Goal: Task Accomplishment & Management: Complete application form

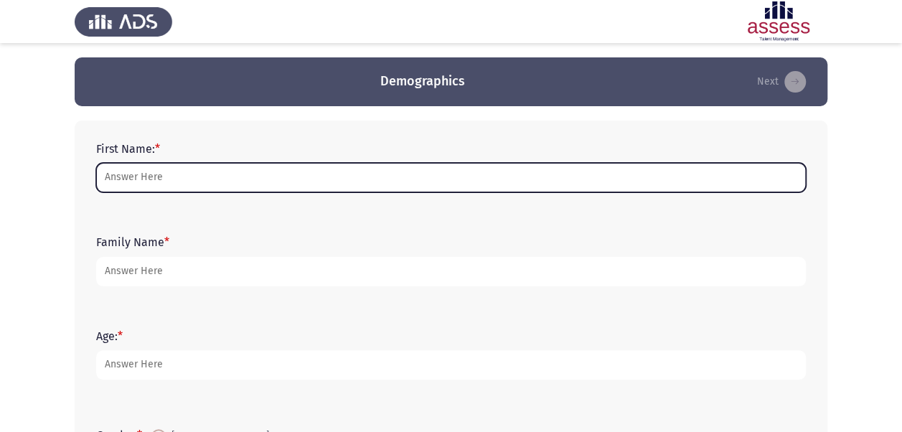
click at [421, 176] on input "First Name: *" at bounding box center [451, 177] width 710 height 29
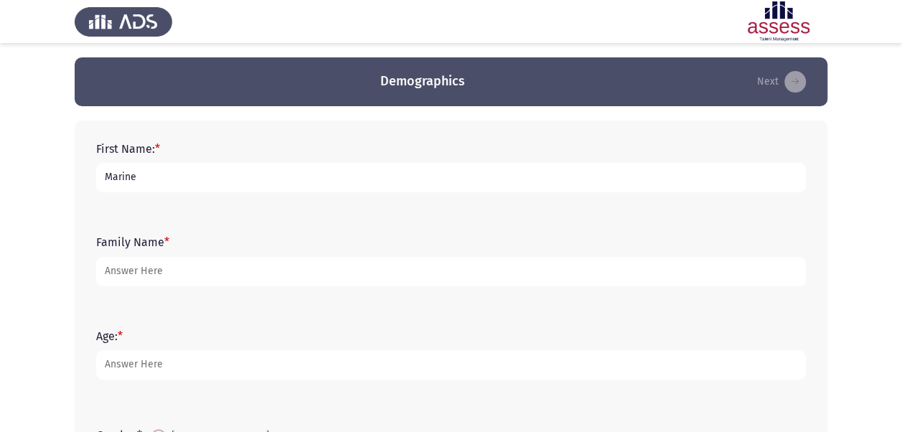
type input "Marine"
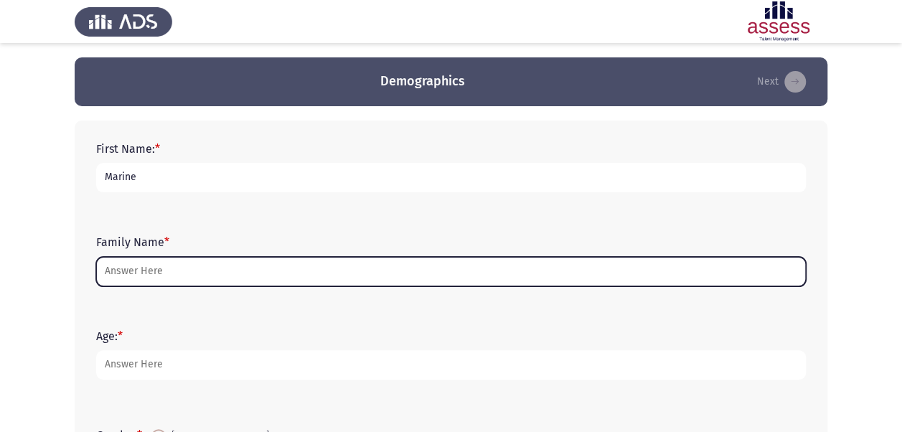
click at [411, 276] on input "Family Name *" at bounding box center [451, 271] width 710 height 29
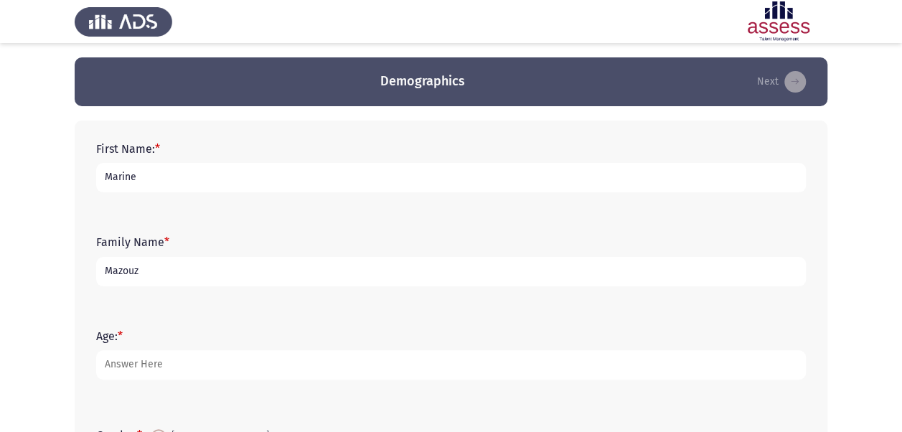
type input "Mazouz"
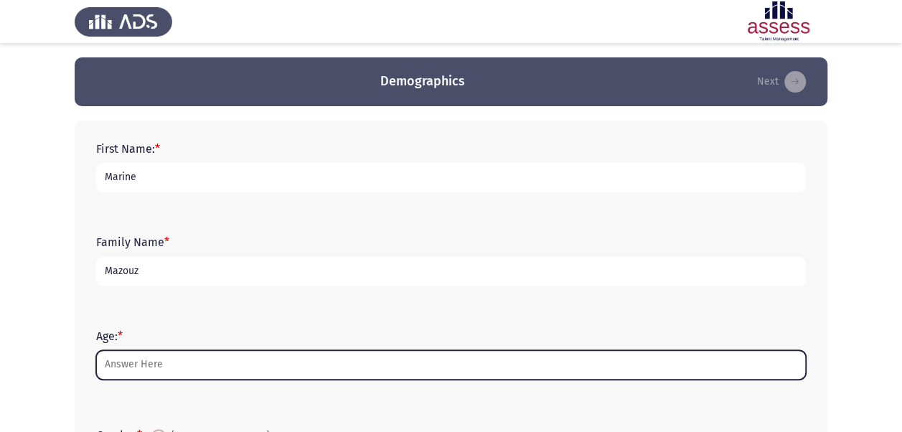
click at [340, 378] on input "Age: *" at bounding box center [451, 364] width 710 height 29
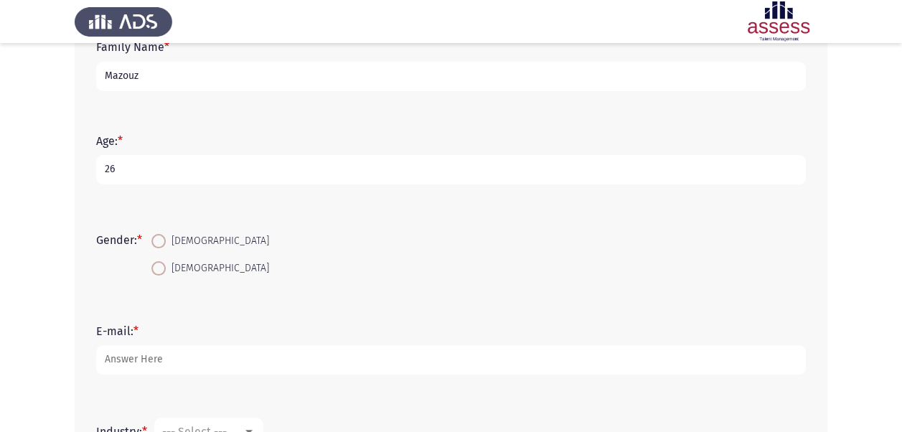
scroll to position [196, 0]
type input "26"
click at [161, 273] on span at bounding box center [158, 268] width 14 height 14
click at [161, 273] on input "[DEMOGRAPHIC_DATA]" at bounding box center [158, 268] width 14 height 14
radio input "true"
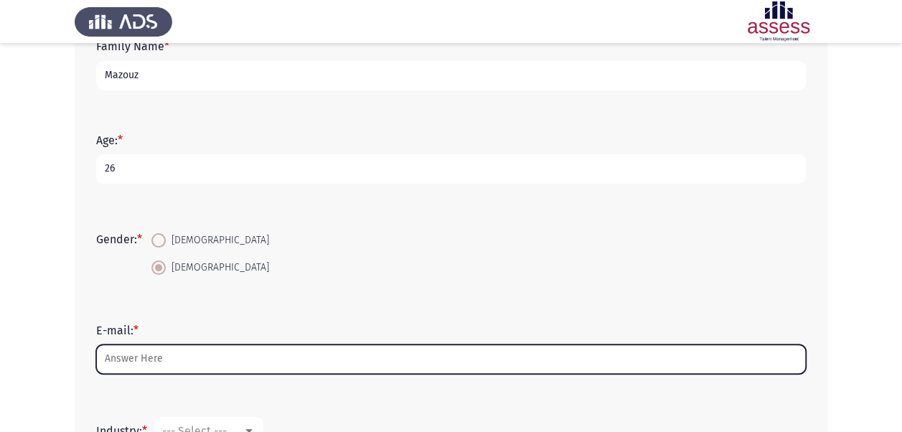
click at [141, 359] on input "E-mail: *" at bounding box center [451, 359] width 710 height 29
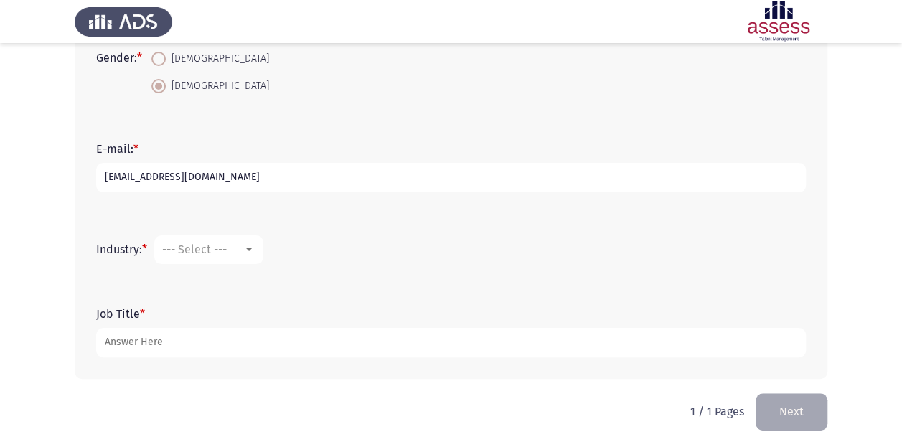
scroll to position [384, 0]
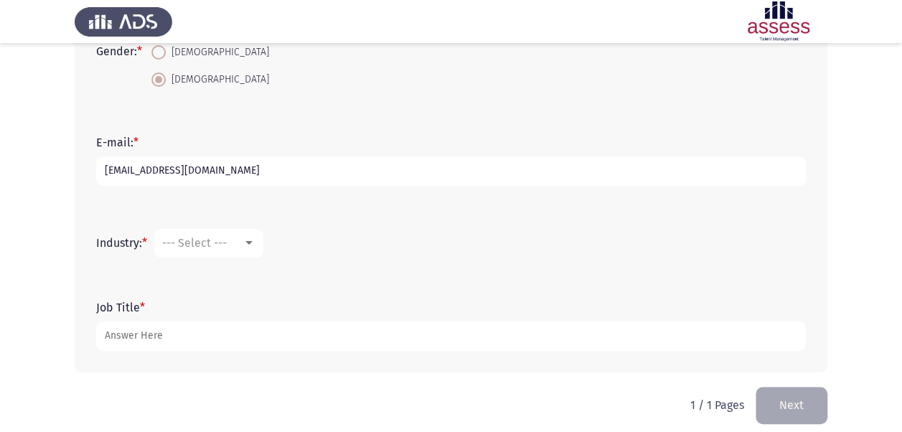
type input "[EMAIL_ADDRESS][DOMAIN_NAME]"
click at [258, 244] on mat-select "--- Select ---" at bounding box center [208, 243] width 109 height 29
click at [251, 241] on div at bounding box center [248, 243] width 7 height 4
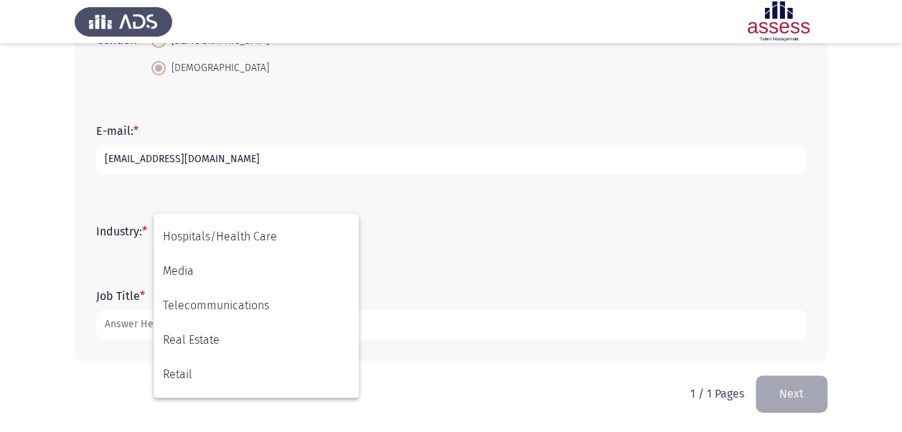
scroll to position [471, 0]
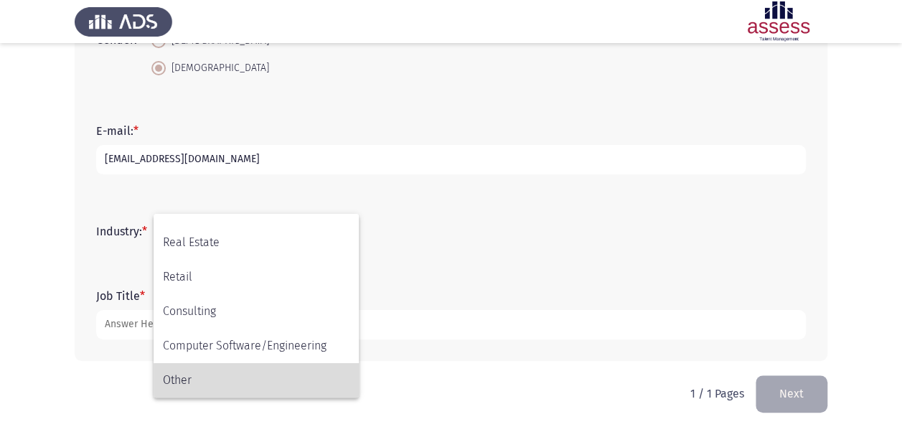
click at [261, 381] on span "Other" at bounding box center [256, 380] width 187 height 34
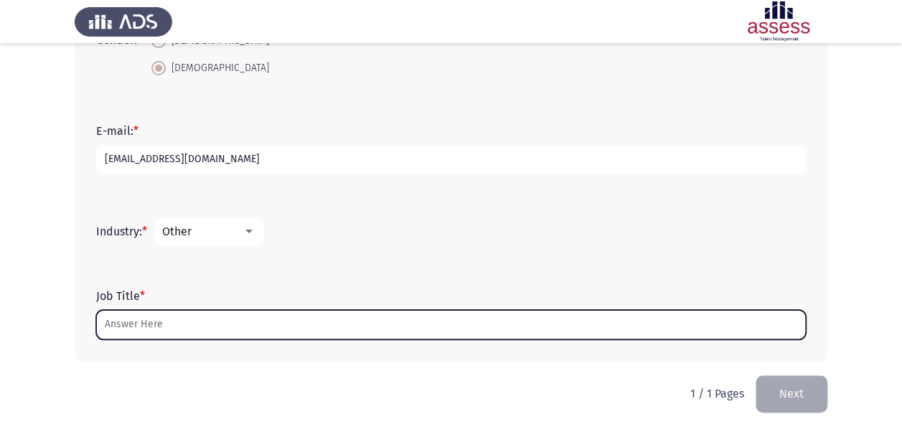
click at [241, 329] on input "Job Title *" at bounding box center [451, 324] width 710 height 29
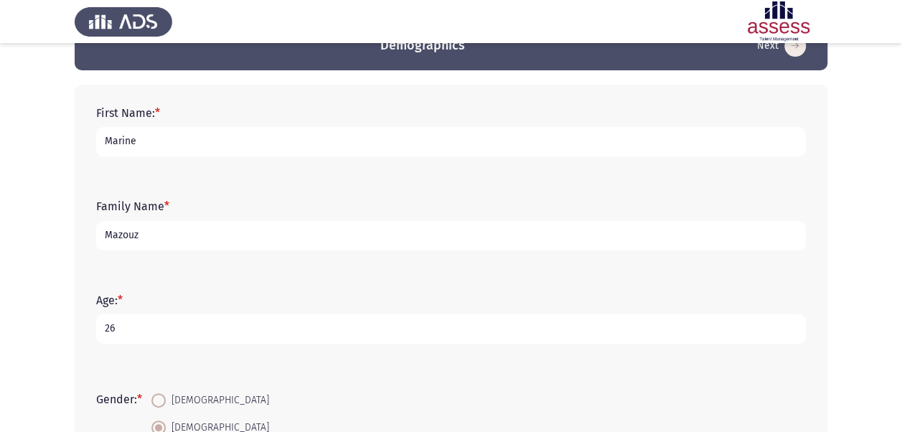
scroll to position [34, 0]
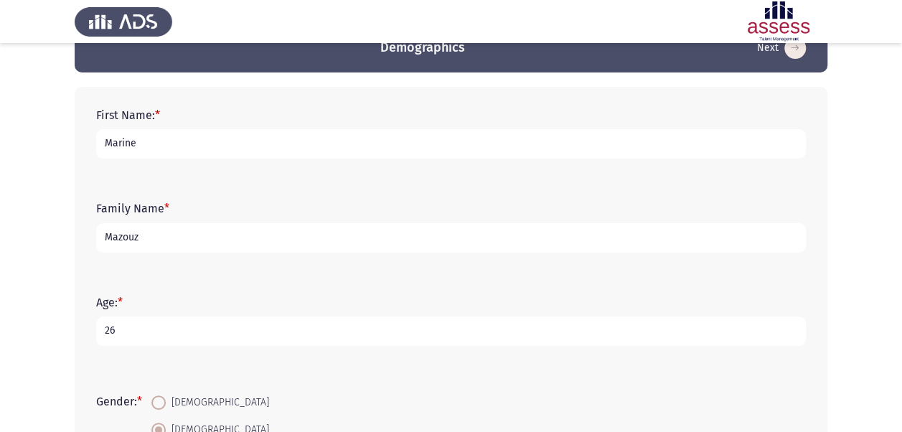
type input "R&D researcher"
click at [179, 237] on input "Mazouz" at bounding box center [451, 237] width 710 height 29
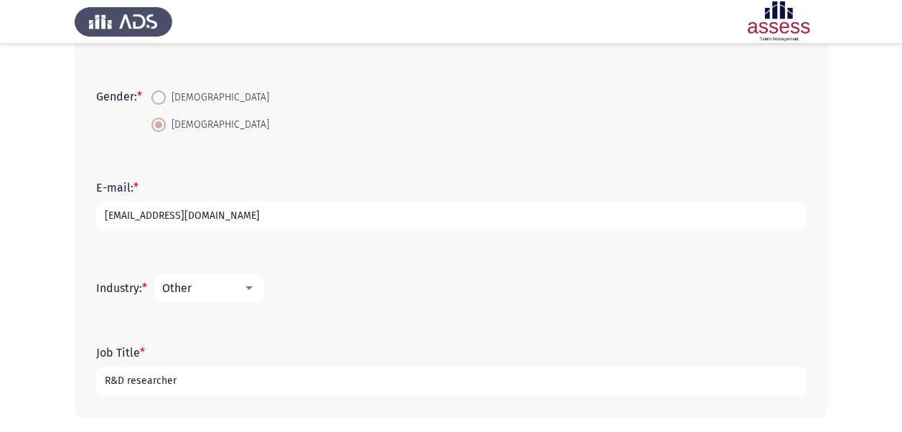
scroll to position [395, 0]
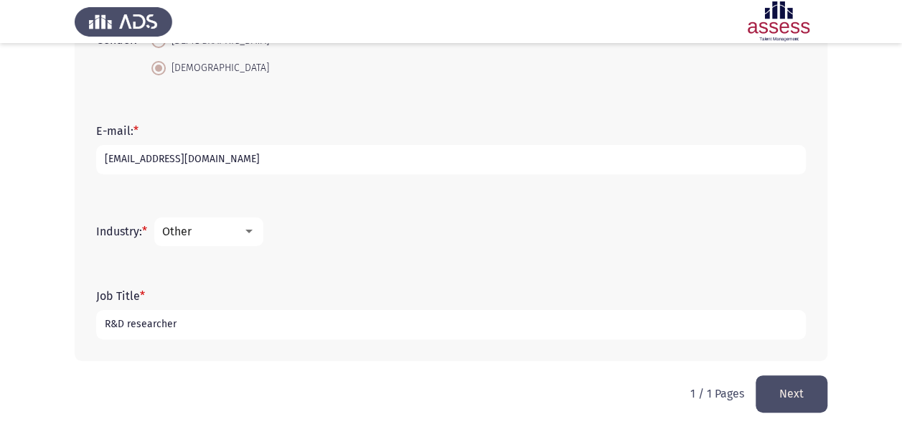
type input "Mazouz"
click at [373, 390] on html "Demographics Next First Name: * Marine Family Name * [PERSON_NAME] Age: * [DEMO…" at bounding box center [451, 19] width 902 height 828
click at [808, 388] on button "Next" at bounding box center [792, 393] width 72 height 37
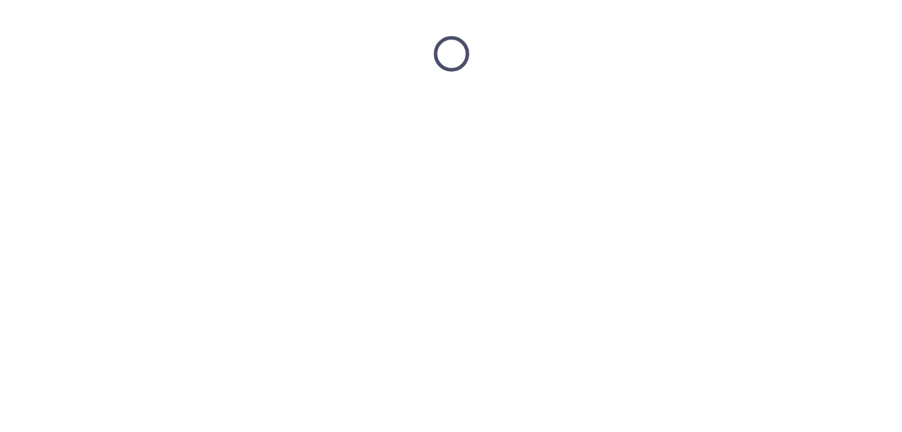
scroll to position [0, 0]
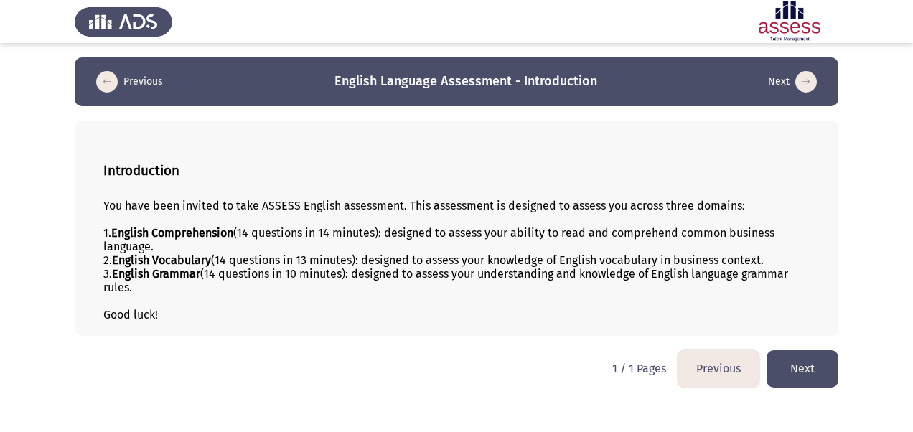
click at [823, 377] on button "Next" at bounding box center [803, 368] width 72 height 37
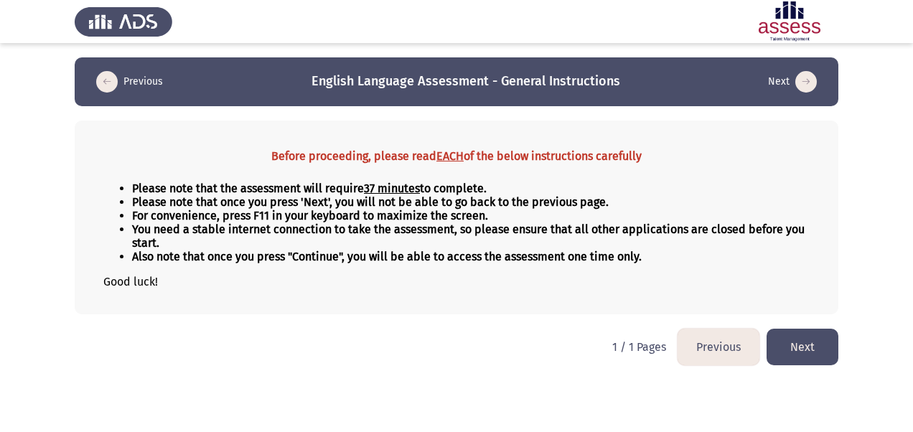
click at [825, 355] on button "Next" at bounding box center [803, 347] width 72 height 37
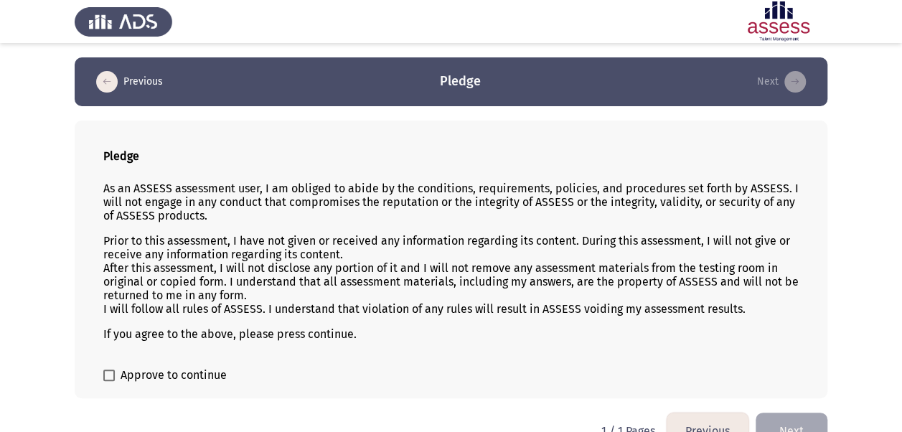
scroll to position [29, 0]
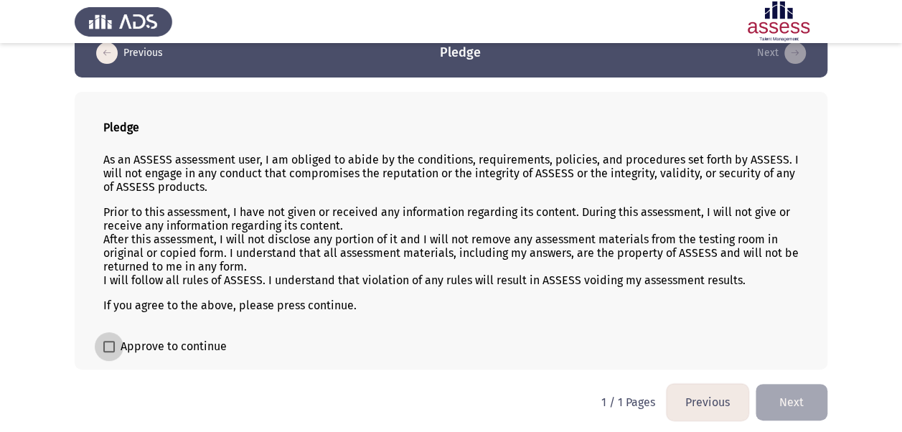
click at [108, 341] on span at bounding box center [108, 346] width 11 height 11
click at [108, 352] on input "Approve to continue" at bounding box center [108, 352] width 1 height 1
checkbox input "true"
click at [795, 393] on button "Next" at bounding box center [792, 402] width 72 height 37
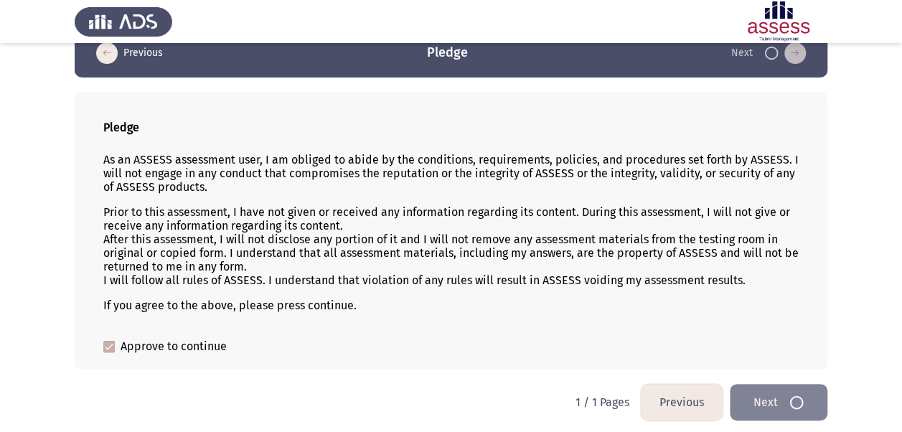
scroll to position [0, 0]
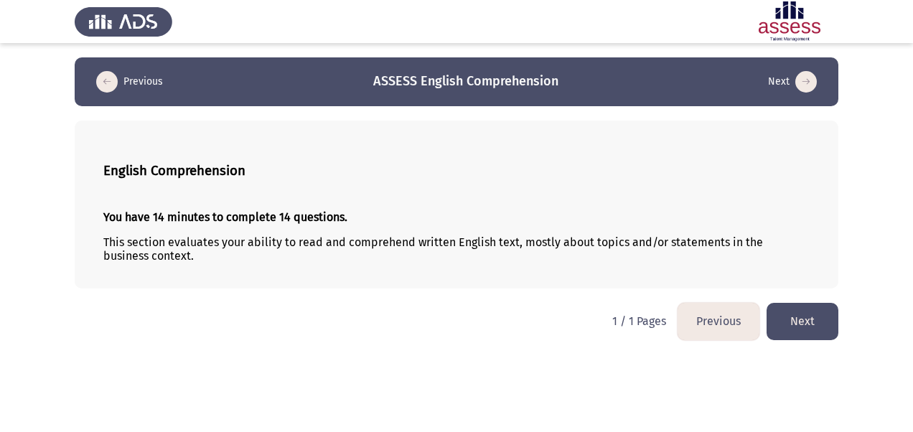
click at [805, 324] on button "Next" at bounding box center [803, 321] width 72 height 37
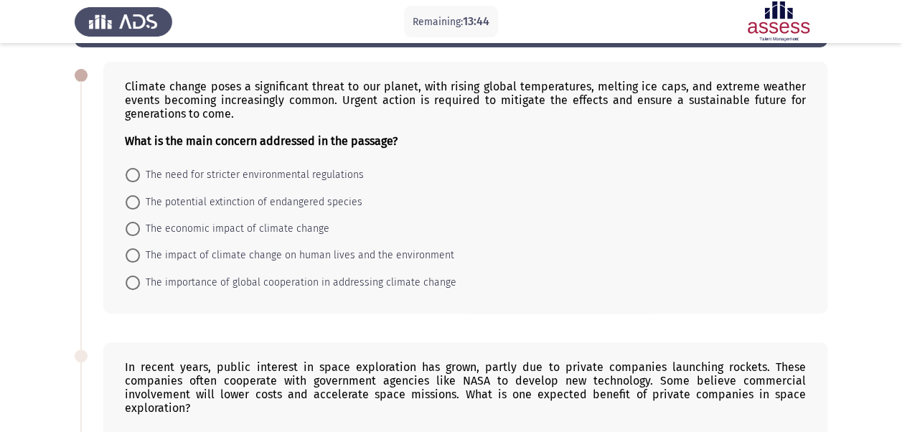
scroll to position [62, 0]
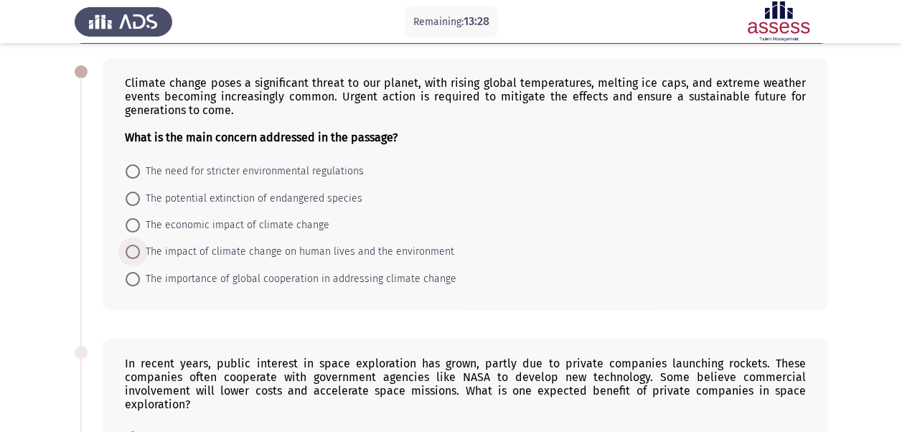
click at [136, 251] on span at bounding box center [133, 252] width 14 height 14
click at [136, 251] on input "The impact of climate change on human lives and the environment" at bounding box center [133, 252] width 14 height 14
radio input "true"
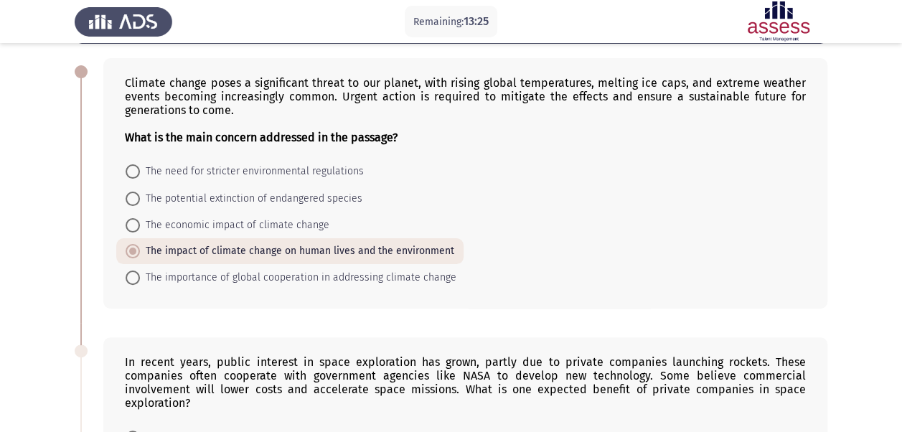
click at [131, 273] on span at bounding box center [133, 278] width 14 height 14
click at [131, 273] on input "The importance of global cooperation in addressing climate change" at bounding box center [133, 278] width 14 height 14
radio input "true"
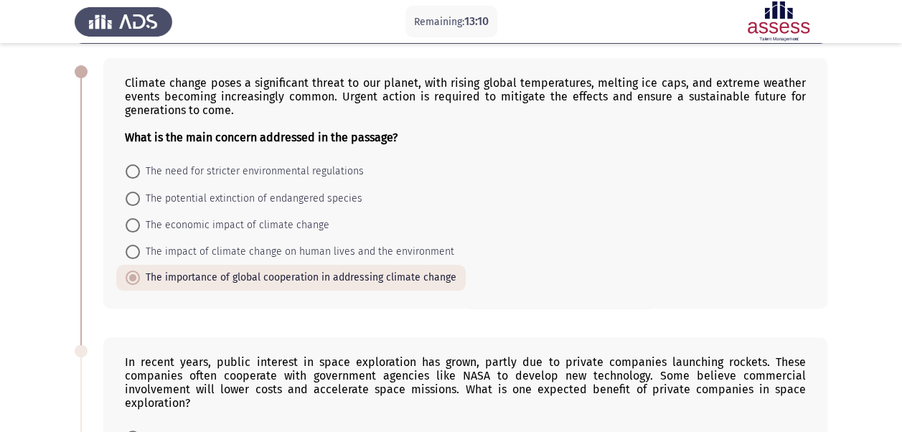
click at [174, 320] on div "Climate change poses a significant threat to our planet, with rising global tem…" at bounding box center [451, 183] width 753 height 279
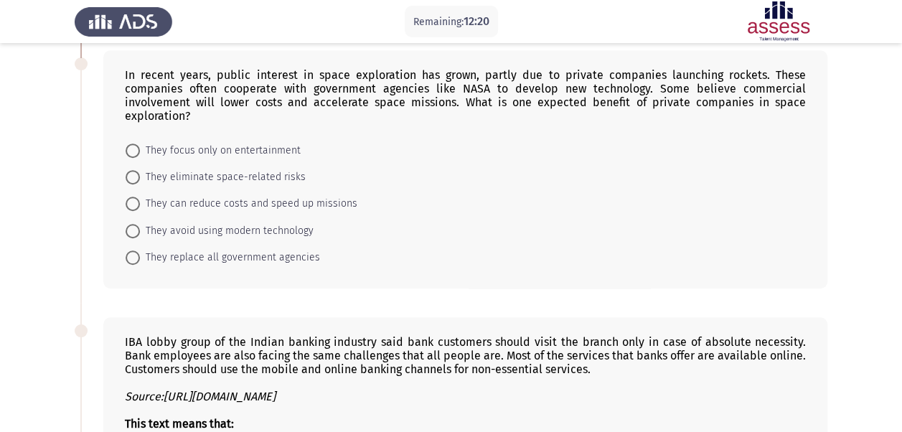
scroll to position [350, 0]
click at [255, 204] on span "They can reduce costs and speed up missions" at bounding box center [248, 203] width 217 height 17
click at [140, 204] on input "They can reduce costs and speed up missions" at bounding box center [133, 203] width 14 height 14
radio input "true"
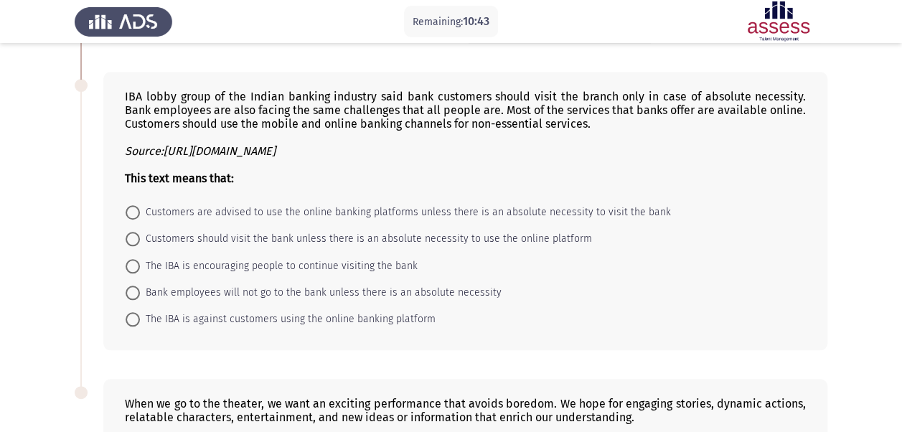
scroll to position [595, 0]
click at [314, 207] on span "Customers are advised to use the online banking platforms unless there is an ab…" at bounding box center [405, 211] width 531 height 17
click at [140, 207] on input "Customers are advised to use the online banking platforms unless there is an ab…" at bounding box center [133, 212] width 14 height 14
radio input "true"
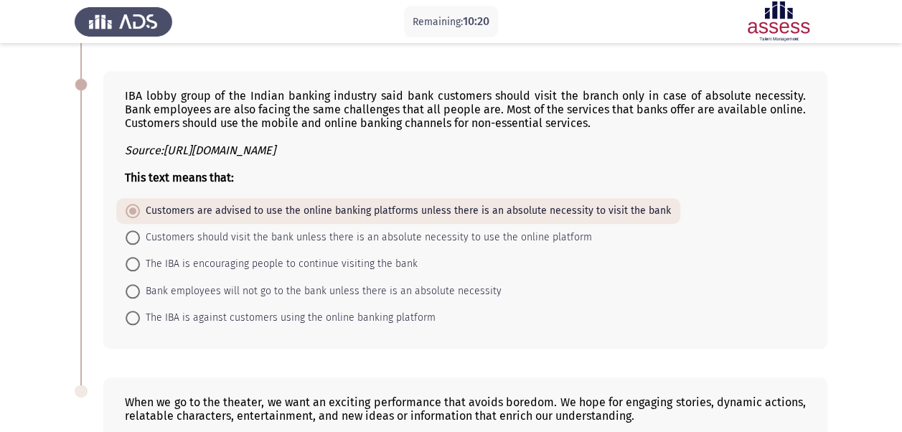
click at [58, 243] on app-assessment-container "Remaining: 10:20 Previous ASSESS English Comprehension Next Climate change pose…" at bounding box center [451, 46] width 902 height 1168
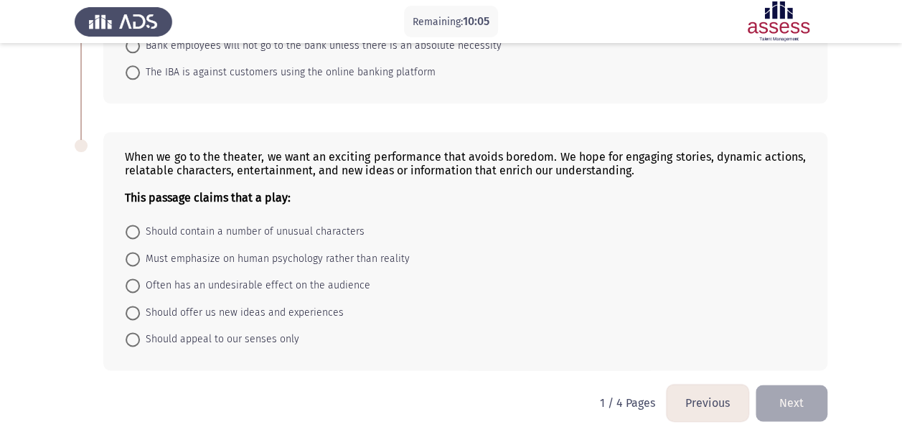
scroll to position [841, 0]
click at [228, 304] on span "Should offer us new ideas and experiences" at bounding box center [242, 312] width 204 height 17
click at [140, 305] on input "Should offer us new ideas and experiences" at bounding box center [133, 312] width 14 height 14
radio input "true"
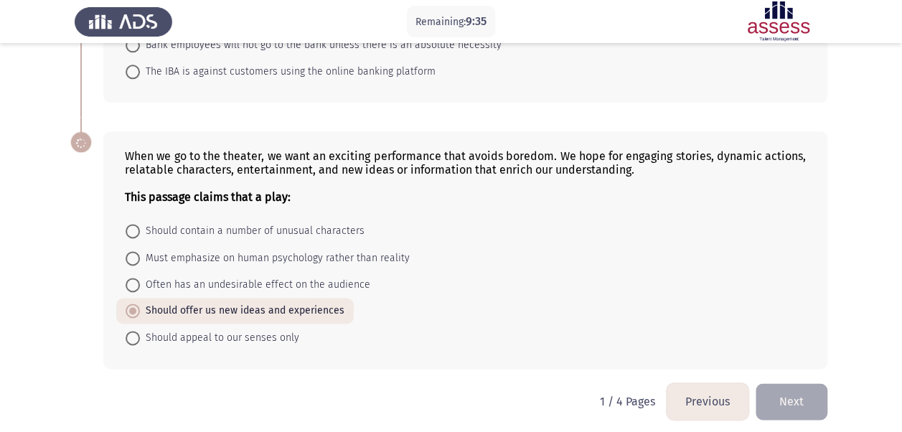
scroll to position [840, 0]
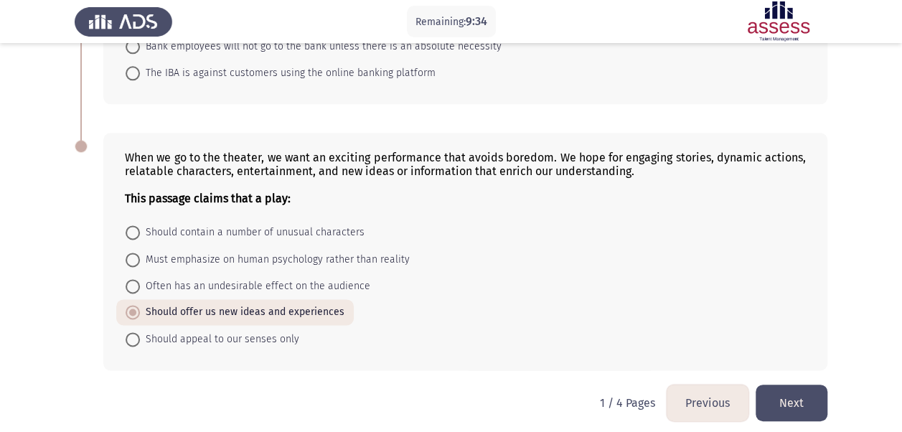
click at [772, 385] on button "Next" at bounding box center [792, 403] width 72 height 37
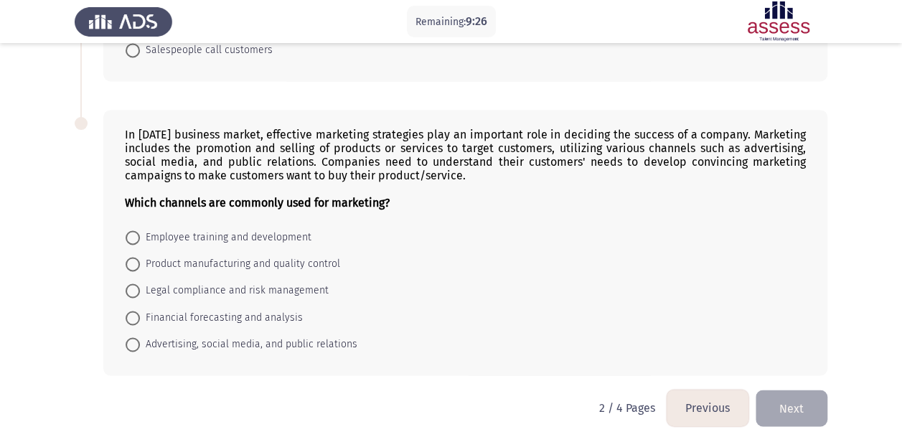
scroll to position [978, 0]
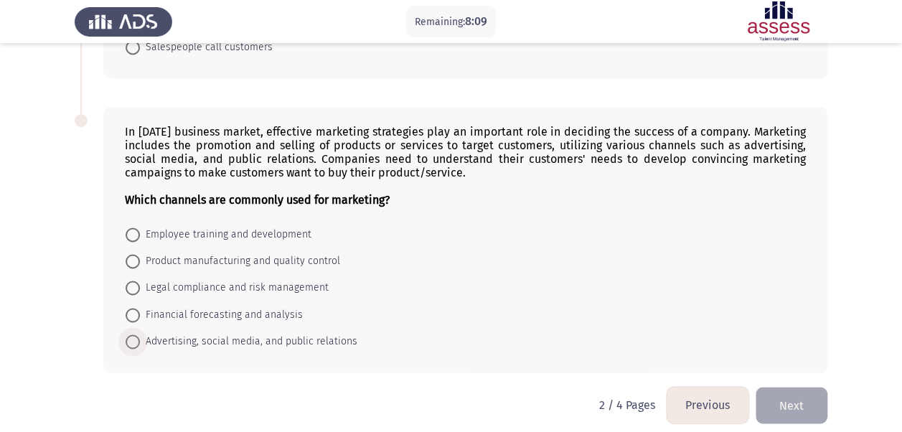
click at [138, 334] on span at bounding box center [133, 341] width 14 height 14
click at [138, 334] on input "Advertising, social media, and public relations" at bounding box center [133, 341] width 14 height 14
radio input "true"
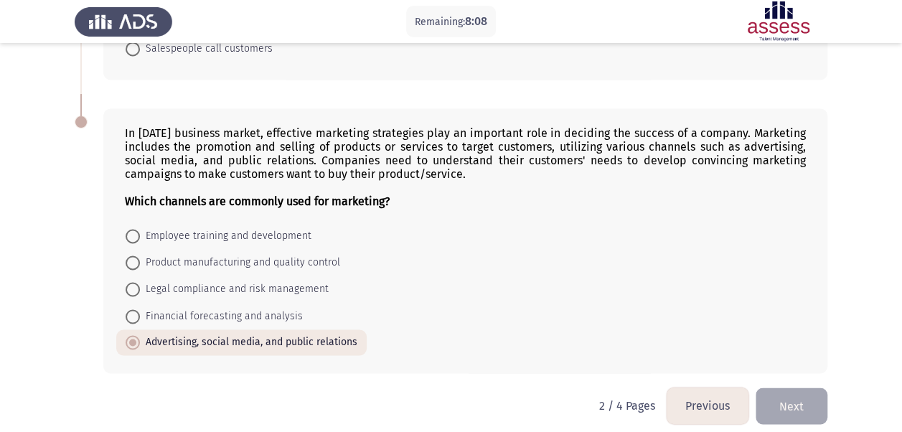
click at [85, 276] on div "In [DATE] business market, effective marketing strategies play an important rol…" at bounding box center [451, 240] width 753 height 293
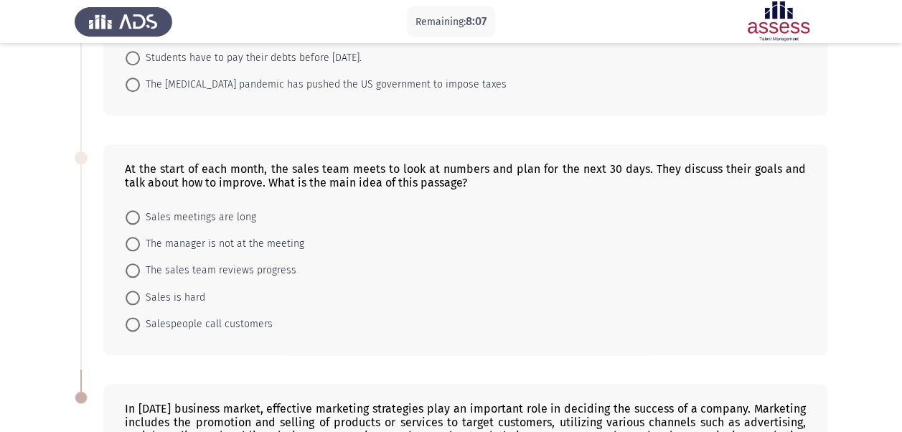
scroll to position [702, 0]
click at [134, 262] on span at bounding box center [133, 269] width 14 height 14
click at [134, 262] on input "The sales team reviews progress" at bounding box center [133, 269] width 14 height 14
radio input "true"
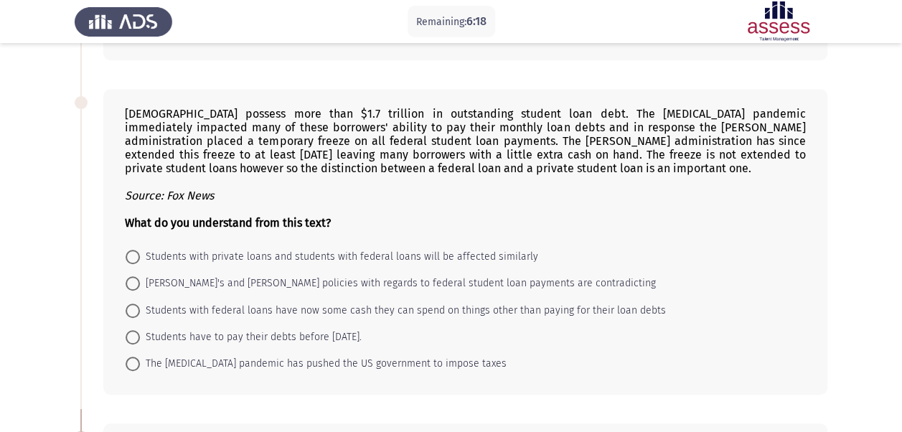
scroll to position [416, 0]
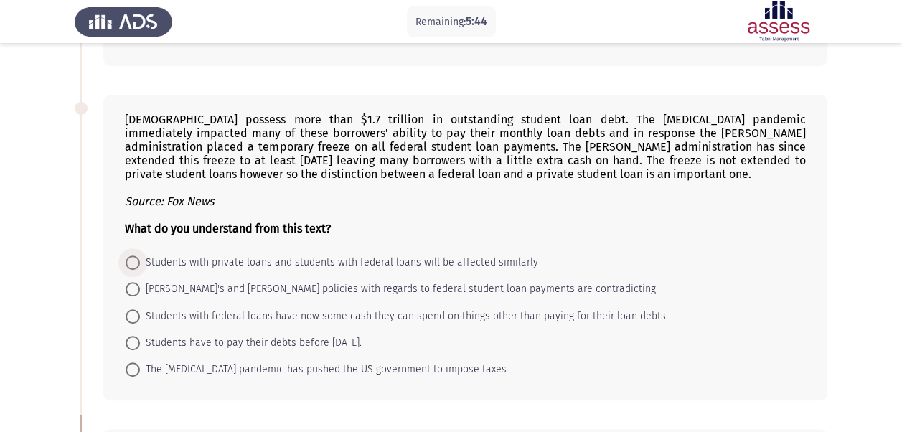
click at [136, 256] on span at bounding box center [133, 263] width 14 height 14
click at [136, 256] on input "Students with private loans and students with federal loans will be affected si…" at bounding box center [133, 263] width 14 height 14
radio input "true"
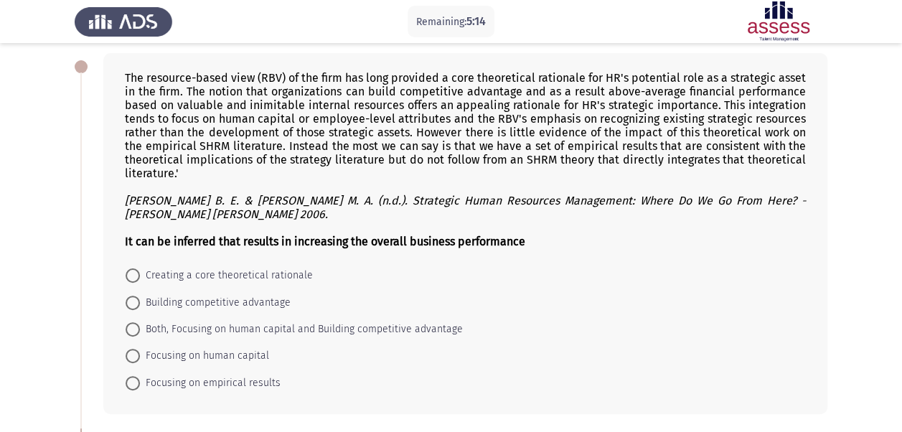
scroll to position [69, 0]
click at [144, 326] on span "Both, Focusing on human capital and Building competitive advantage" at bounding box center [301, 327] width 323 height 17
click at [140, 326] on input "Both, Focusing on human capital and Building competitive advantage" at bounding box center [133, 328] width 14 height 14
radio input "true"
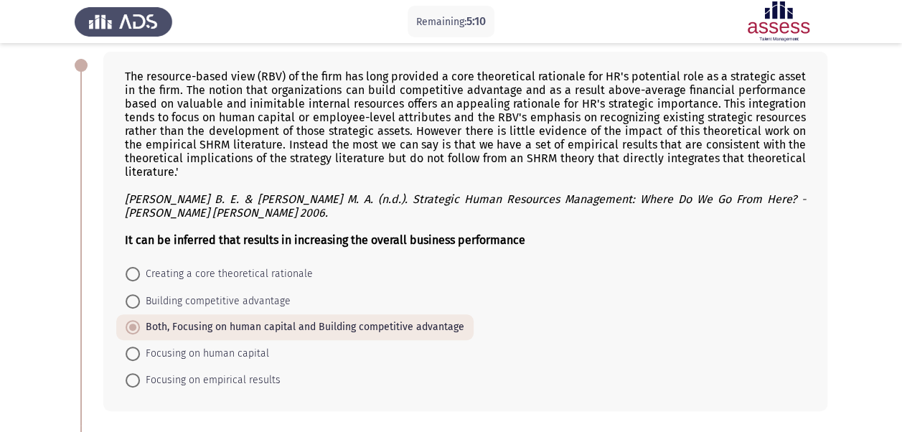
click at [85, 337] on div "The resource-based view (RBV) of the firm has long provided a core theoretical …" at bounding box center [451, 231] width 753 height 388
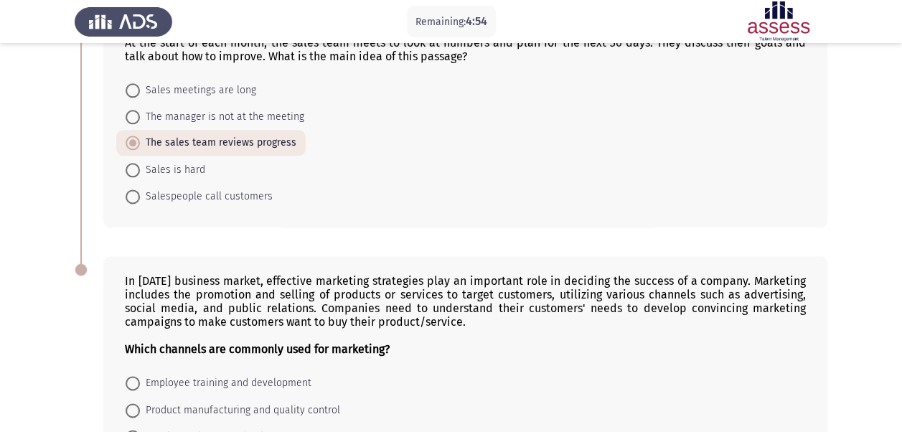
scroll to position [974, 0]
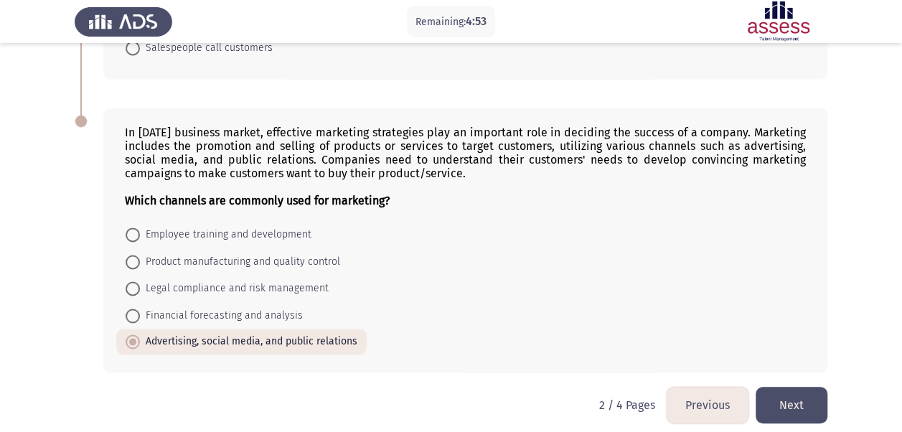
click at [795, 392] on button "Next" at bounding box center [792, 405] width 72 height 37
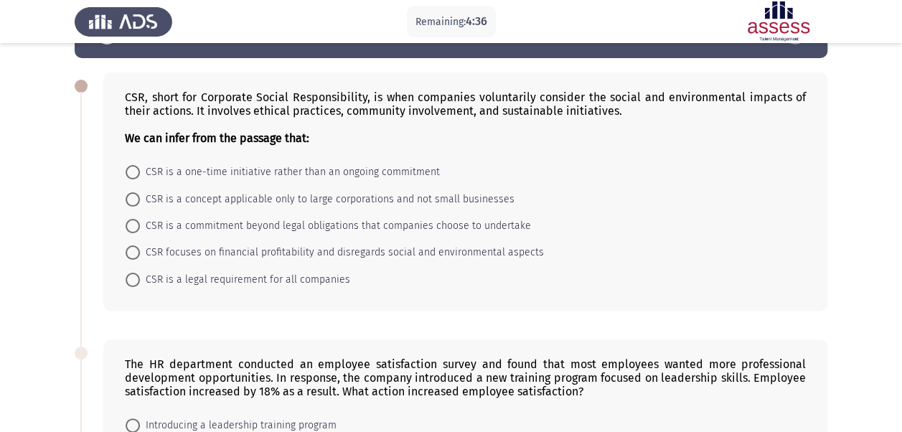
scroll to position [56, 0]
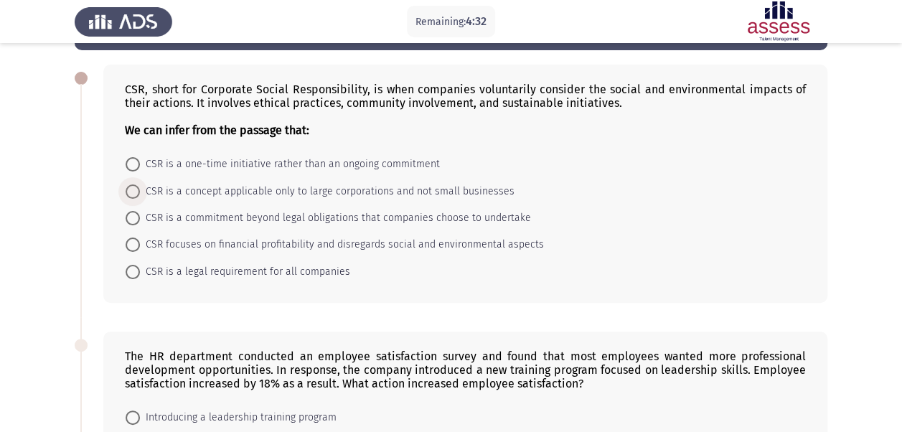
click at [171, 190] on span "CSR is a concept applicable only to large corporations and not small businesses" at bounding box center [327, 191] width 375 height 17
click at [140, 190] on input "CSR is a concept applicable only to large corporations and not small businesses" at bounding box center [133, 191] width 14 height 14
radio input "true"
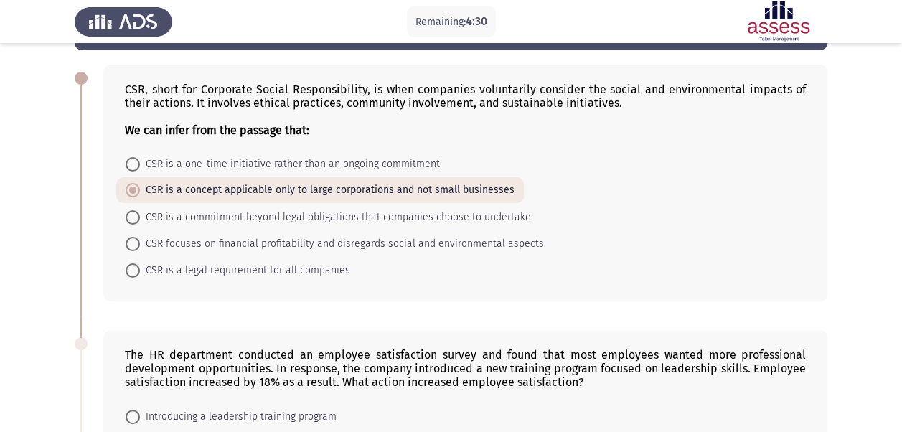
click at [188, 215] on span "CSR is a commitment beyond legal obligations that companies choose to undertake" at bounding box center [335, 217] width 391 height 17
click at [140, 215] on input "CSR is a commitment beyond legal obligations that companies choose to undertake" at bounding box center [133, 217] width 14 height 14
radio input "true"
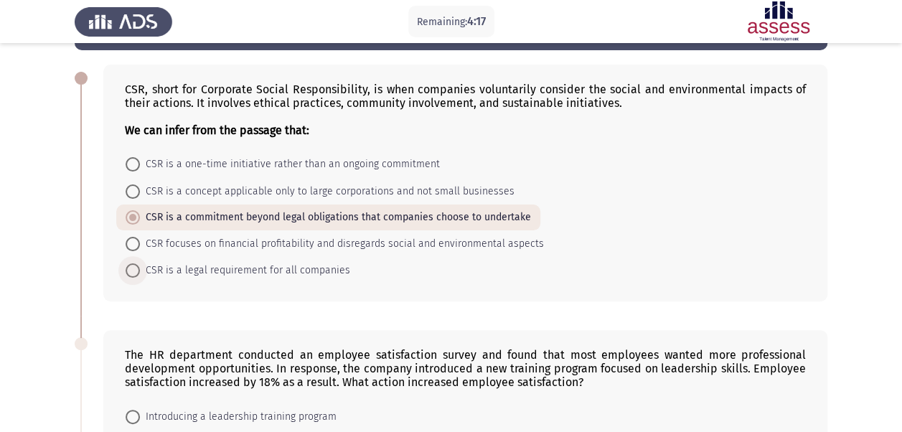
click at [185, 275] on span "CSR is a legal requirement for all companies" at bounding box center [245, 270] width 210 height 17
click at [140, 275] on input "CSR is a legal requirement for all companies" at bounding box center [133, 270] width 14 height 14
radio input "true"
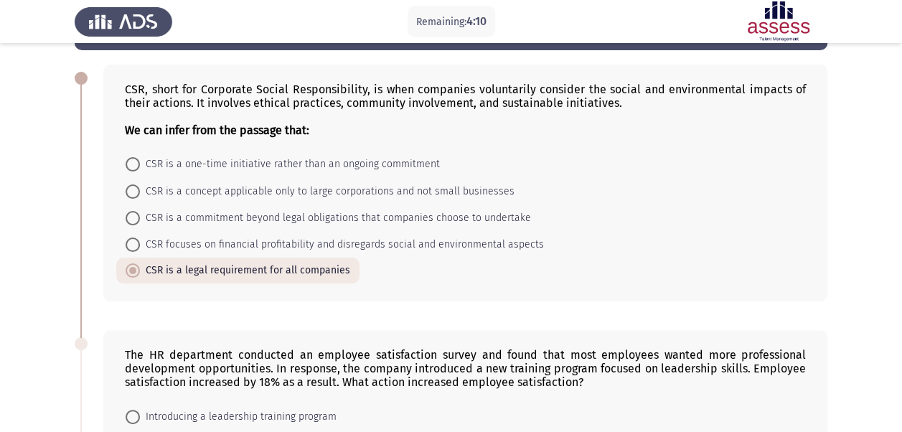
click at [105, 274] on div "CSR, short for Corporate Social Responsibility, is when companies voluntarily c…" at bounding box center [465, 183] width 724 height 237
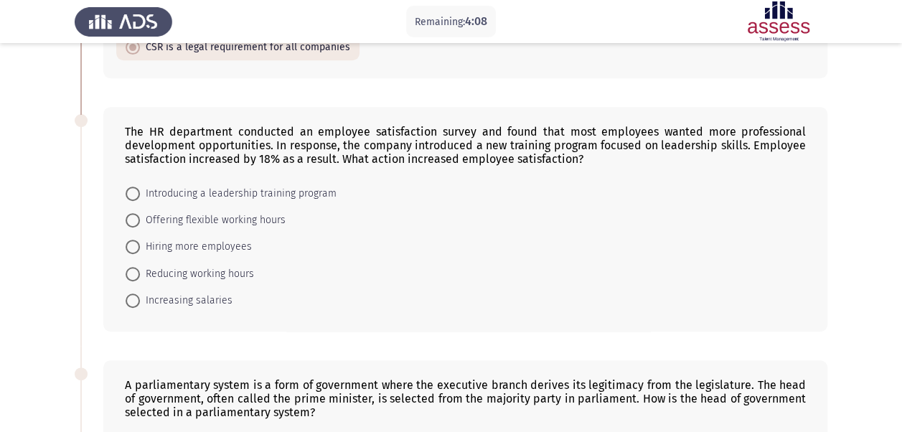
scroll to position [280, 0]
click at [235, 195] on span "Introducing a leadership training program" at bounding box center [238, 192] width 197 height 17
click at [140, 195] on input "Introducing a leadership training program" at bounding box center [133, 193] width 14 height 14
radio input "true"
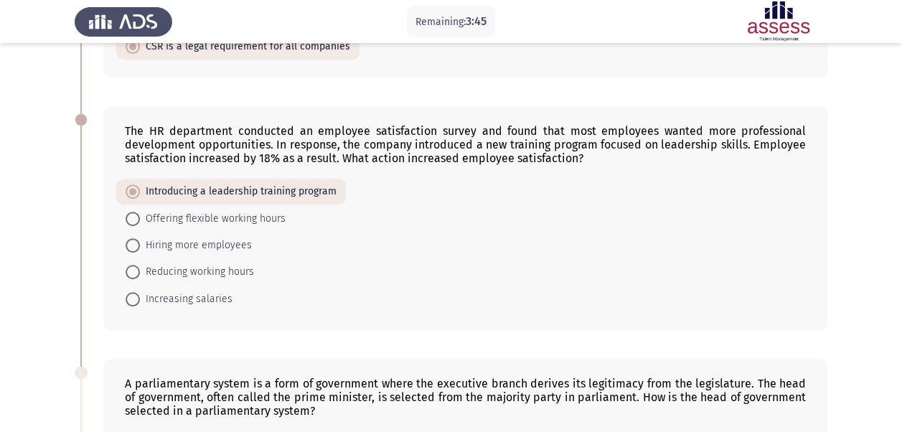
click at [90, 286] on div "The HR department conducted an employee satisfaction survey and found that most…" at bounding box center [451, 218] width 753 height 252
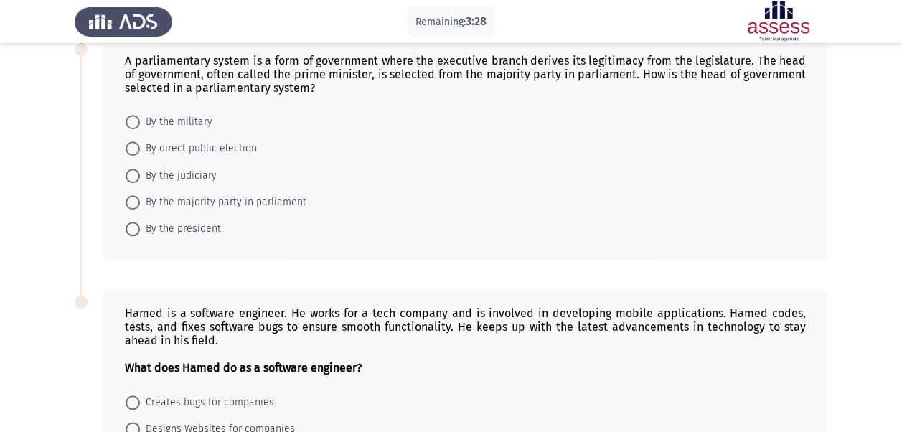
scroll to position [602, 0]
click at [197, 121] on span "By the military" at bounding box center [176, 122] width 72 height 17
click at [140, 121] on input "By the military" at bounding box center [133, 123] width 14 height 14
radio input "true"
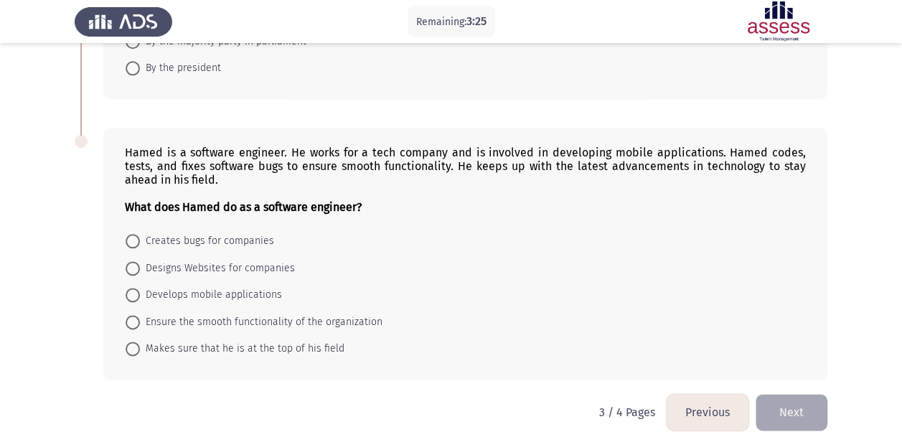
scroll to position [774, 0]
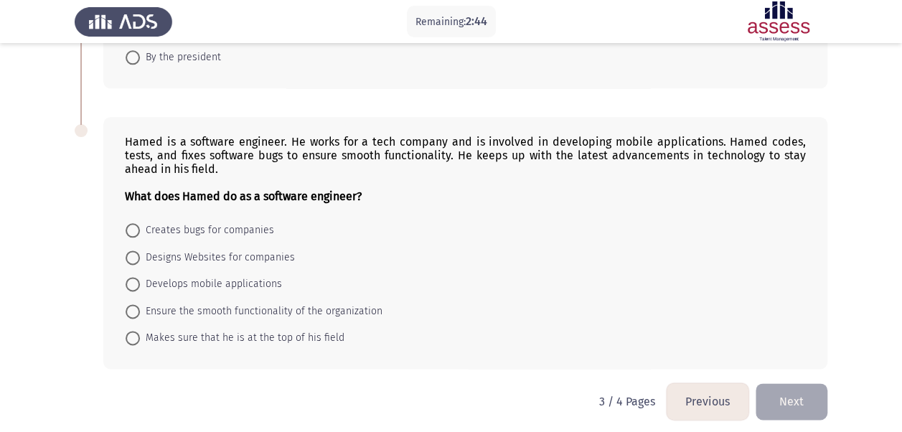
click at [218, 330] on span "Makes sure that he is at the top of his field" at bounding box center [242, 337] width 205 height 17
click at [140, 331] on input "Makes sure that he is at the top of his field" at bounding box center [133, 338] width 14 height 14
radio input "true"
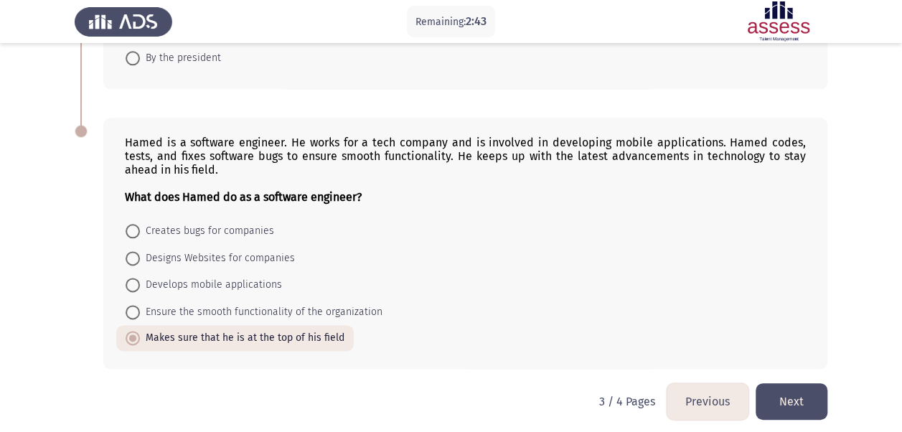
click at [214, 362] on div "Hamed is a software engineer. He works for a tech company and is involved in de…" at bounding box center [451, 242] width 753 height 279
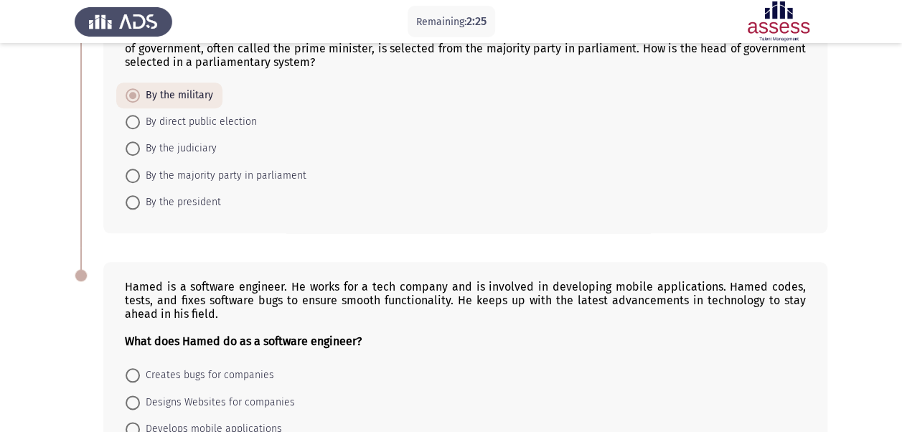
scroll to position [591, 0]
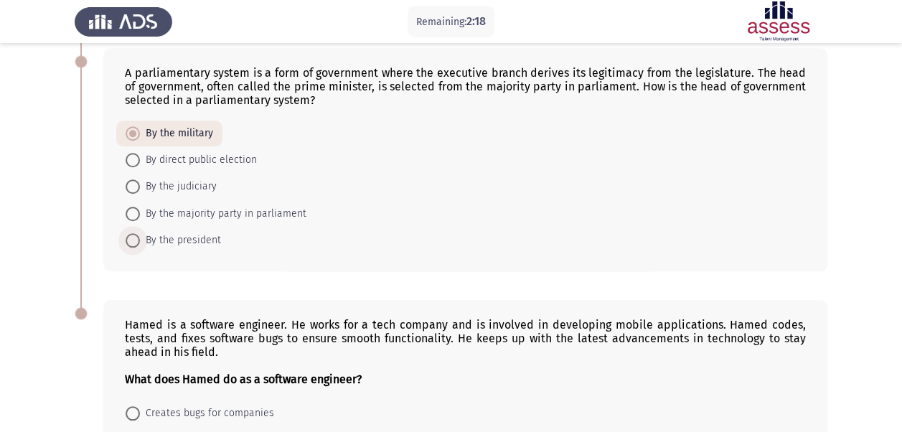
click at [165, 233] on span "By the president" at bounding box center [180, 240] width 81 height 17
click at [140, 233] on input "By the president" at bounding box center [133, 240] width 14 height 14
radio input "true"
click at [266, 291] on div "Hamed is a software engineer. He works for a tech company and is involved in de…" at bounding box center [451, 425] width 753 height 279
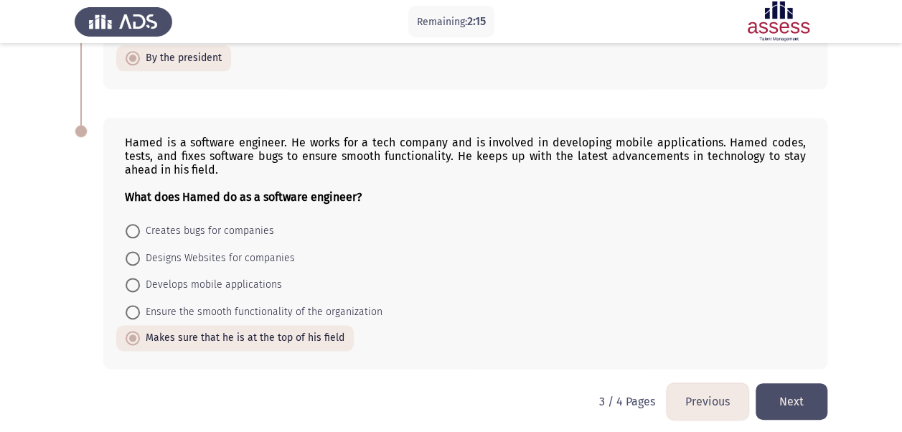
click at [798, 403] on button "Next" at bounding box center [792, 401] width 72 height 37
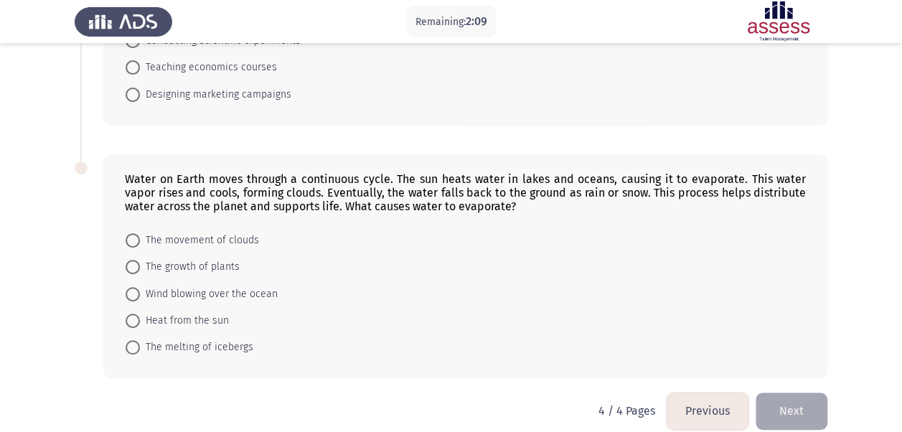
scroll to position [63, 0]
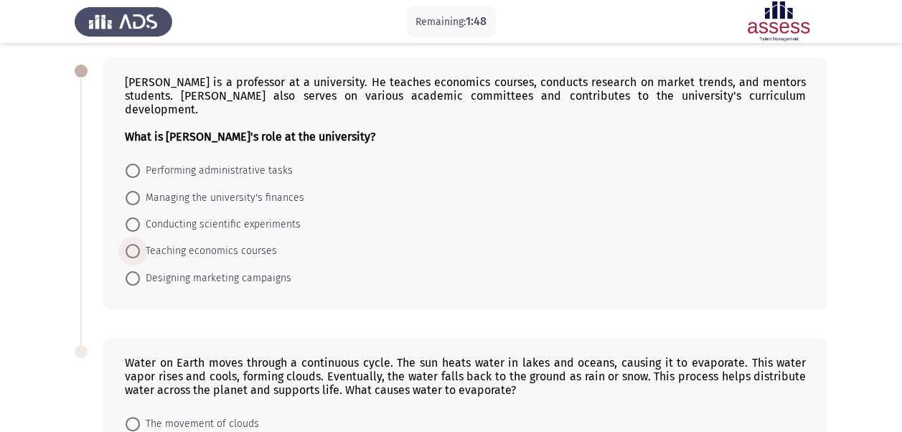
click at [133, 244] on span at bounding box center [133, 251] width 14 height 14
click at [133, 244] on input "Teaching economics courses" at bounding box center [133, 251] width 14 height 14
radio input "true"
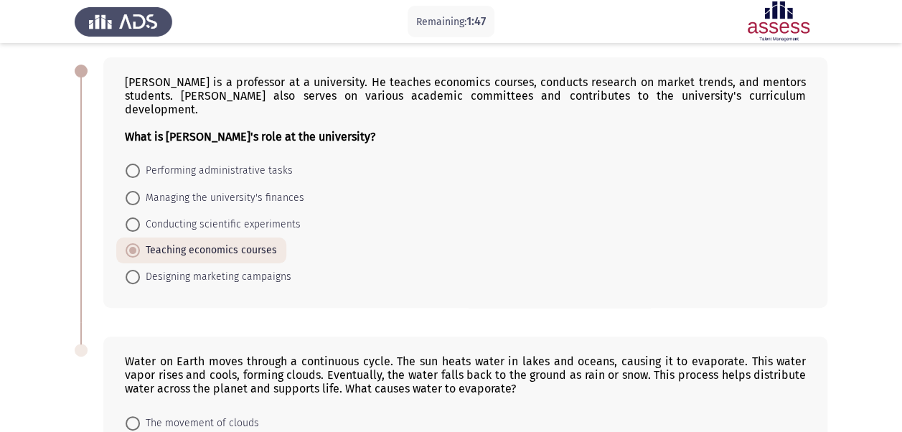
click at [235, 304] on div "[PERSON_NAME] is a professor at a university. He teaches economics courses, con…" at bounding box center [451, 182] width 753 height 279
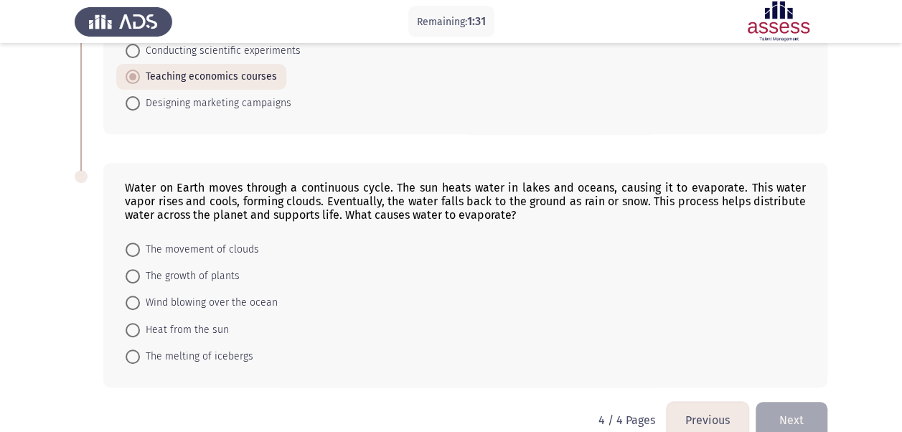
scroll to position [246, 0]
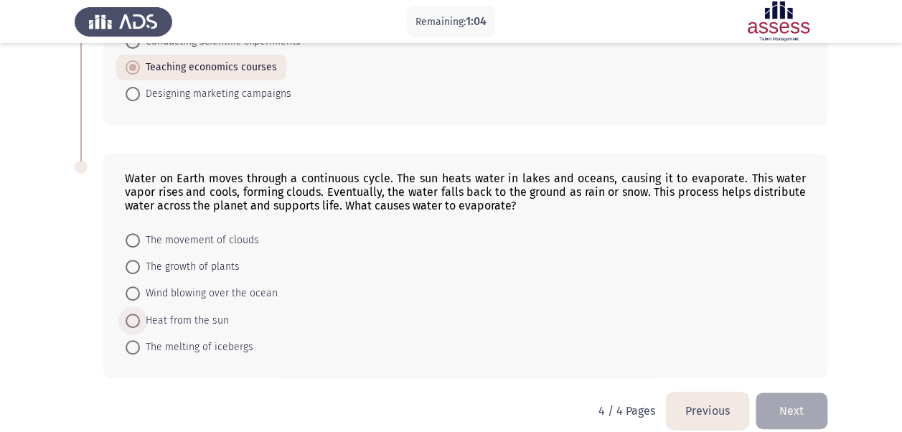
click at [141, 312] on span "Heat from the sun" at bounding box center [184, 320] width 89 height 17
click at [140, 314] on input "Heat from the sun" at bounding box center [133, 321] width 14 height 14
radio input "true"
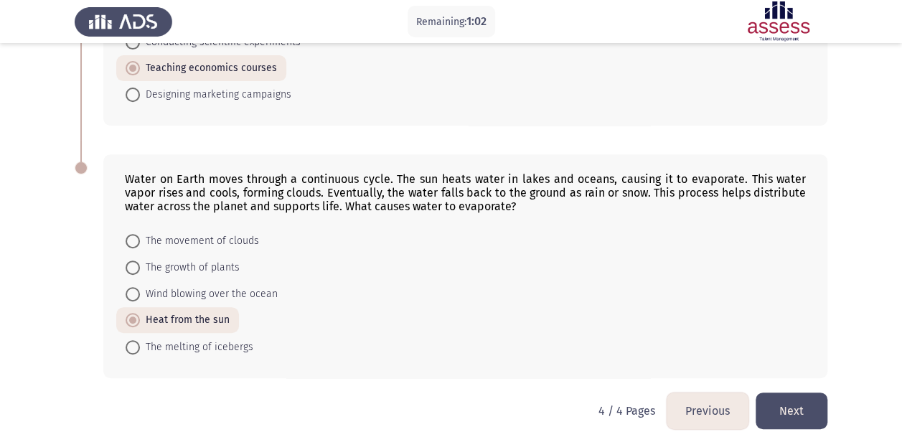
click at [70, 286] on app-assessment-container "Remaining: 1:02 Previous ASSESS English Comprehension Next [PERSON_NAME] is a p…" at bounding box center [451, 102] width 902 height 581
click at [810, 393] on button "Next" at bounding box center [792, 411] width 72 height 37
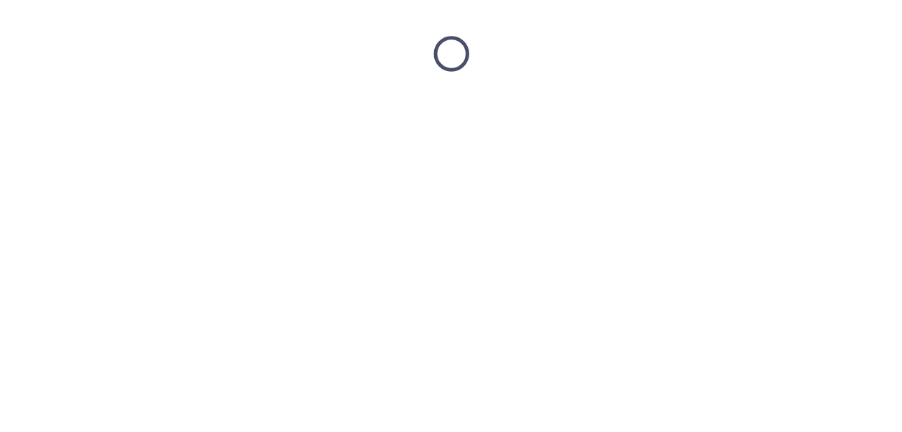
scroll to position [0, 0]
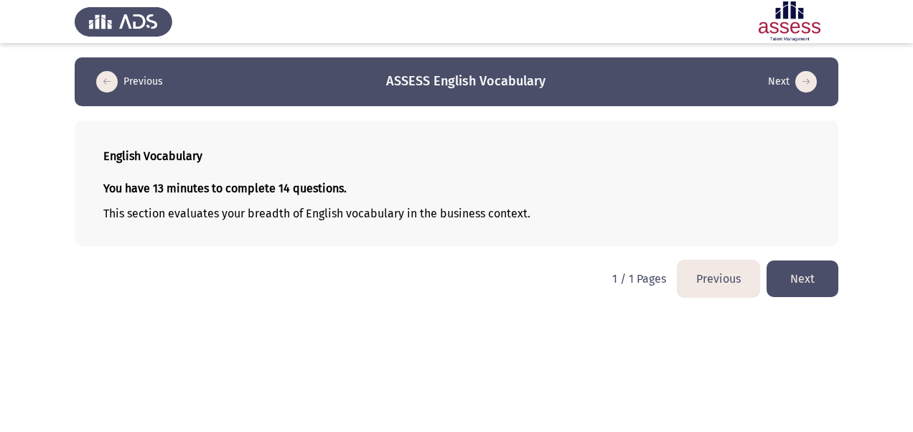
click at [818, 276] on button "Next" at bounding box center [803, 279] width 72 height 37
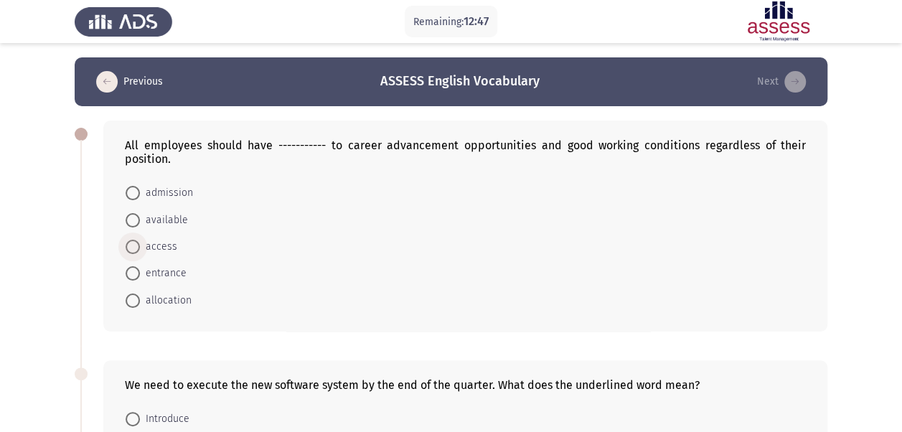
click at [156, 243] on span "access" at bounding box center [158, 246] width 37 height 17
click at [140, 243] on input "access" at bounding box center [133, 247] width 14 height 14
radio input "true"
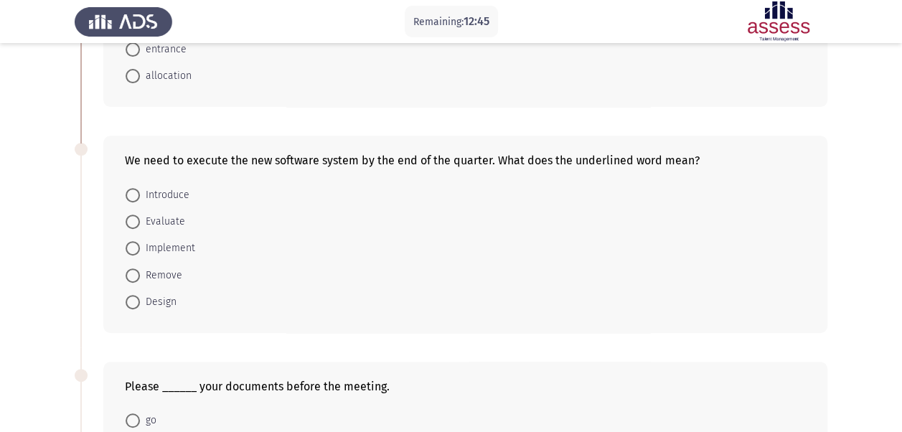
scroll to position [230, 0]
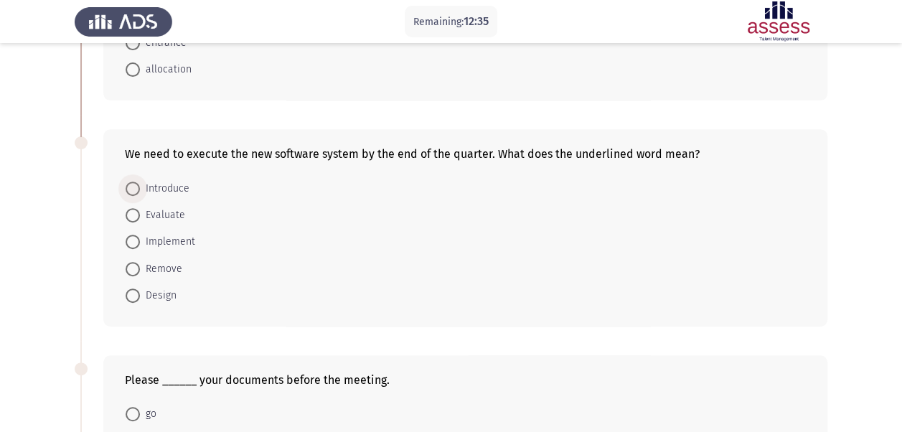
click at [182, 188] on span "Introduce" at bounding box center [165, 188] width 50 height 17
click at [140, 188] on input "Introduce" at bounding box center [133, 189] width 14 height 14
radio input "true"
click at [172, 240] on span "Implement" at bounding box center [167, 241] width 55 height 17
click at [140, 240] on input "Implement" at bounding box center [133, 241] width 14 height 14
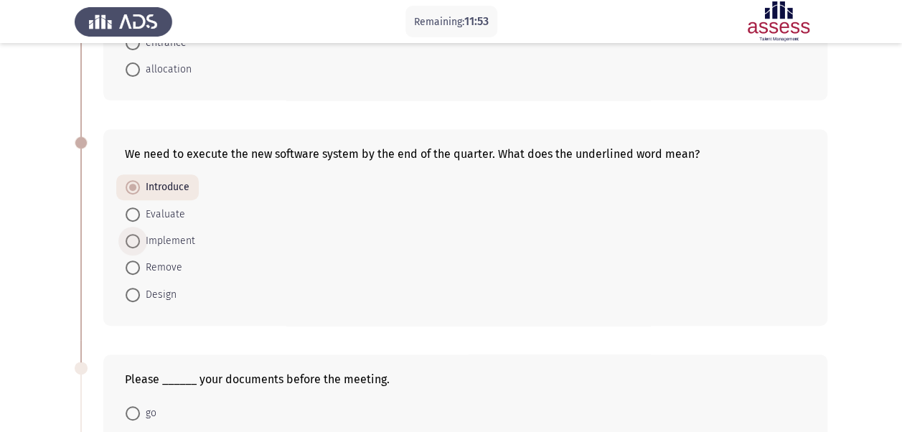
radio input "true"
click at [144, 184] on span "Introduce" at bounding box center [165, 188] width 50 height 17
click at [140, 184] on input "Introduce" at bounding box center [133, 189] width 14 height 14
radio input "true"
click at [251, 327] on div "We need to execute the new software system by the end of the quarter. What does…" at bounding box center [451, 227] width 753 height 225
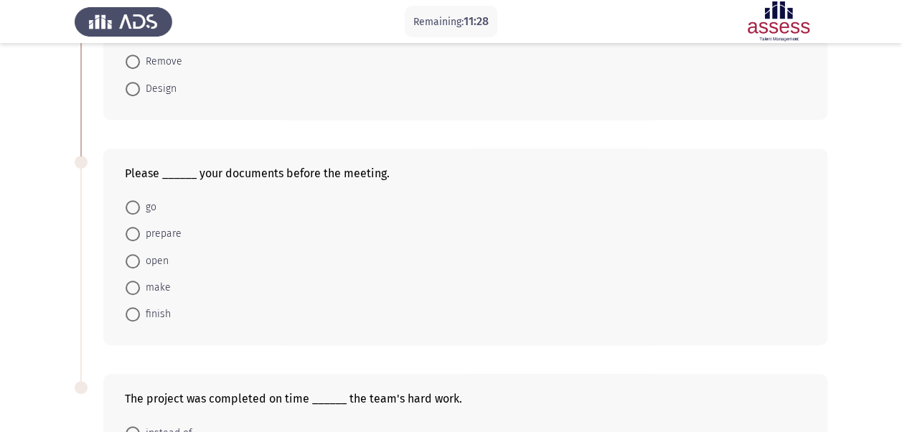
scroll to position [436, 0]
click at [144, 312] on span "finish" at bounding box center [155, 313] width 31 height 17
click at [140, 312] on input "finish" at bounding box center [133, 313] width 14 height 14
radio input "true"
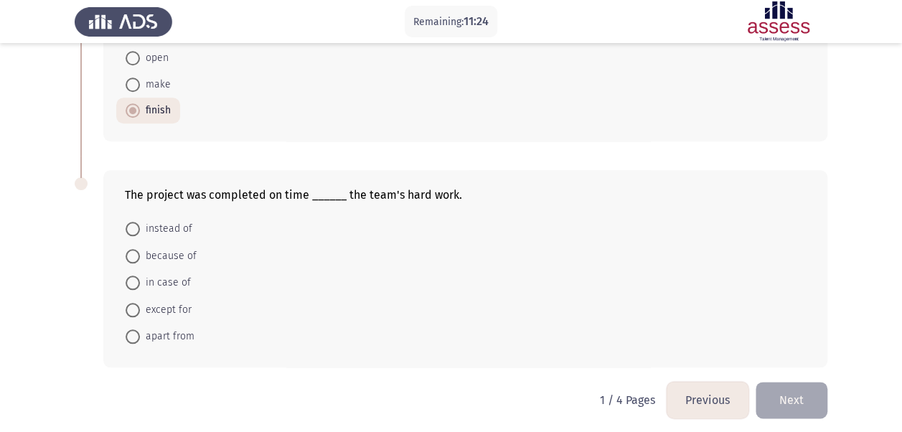
scroll to position [640, 0]
click at [131, 248] on span at bounding box center [133, 255] width 14 height 14
click at [131, 248] on input "because of" at bounding box center [133, 255] width 14 height 14
radio input "true"
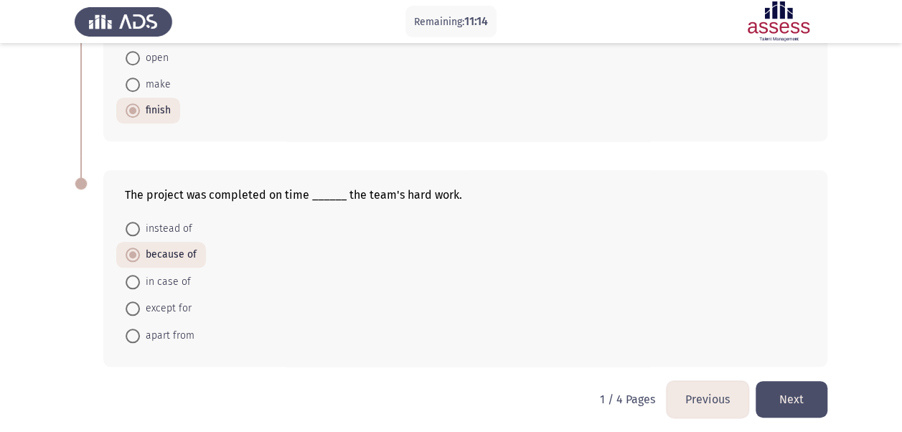
click at [791, 398] on button "Next" at bounding box center [792, 399] width 72 height 37
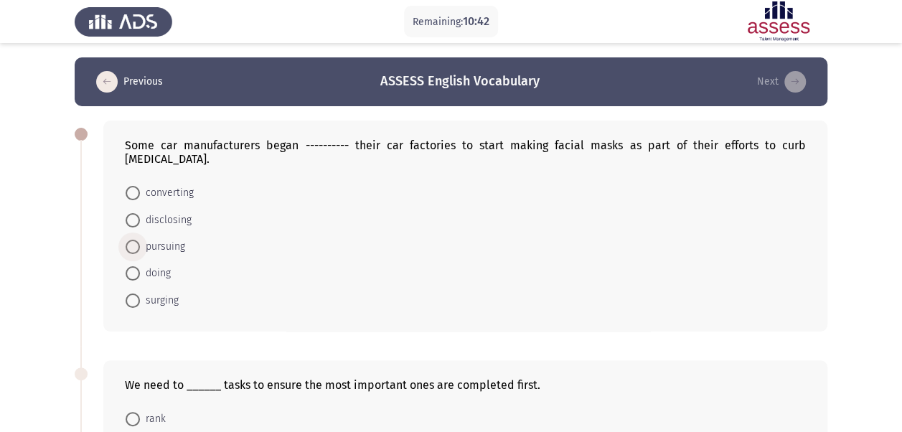
click at [174, 238] on span "pursuing" at bounding box center [162, 246] width 45 height 17
click at [140, 240] on input "pursuing" at bounding box center [133, 247] width 14 height 14
radio input "true"
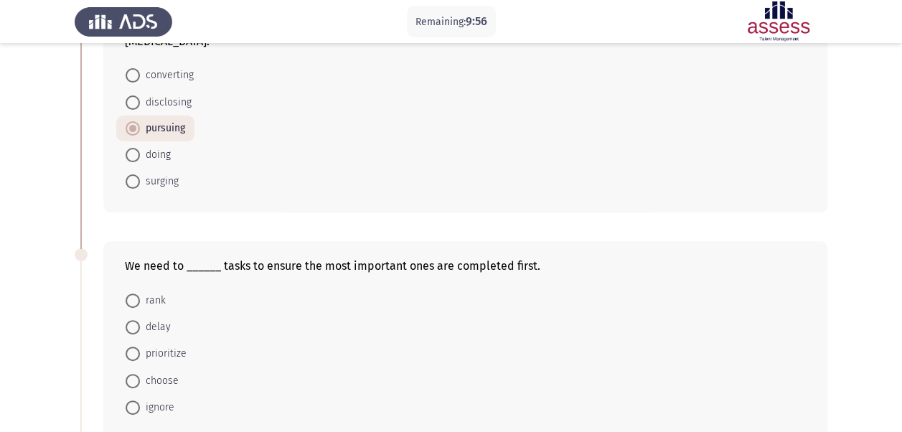
scroll to position [155, 0]
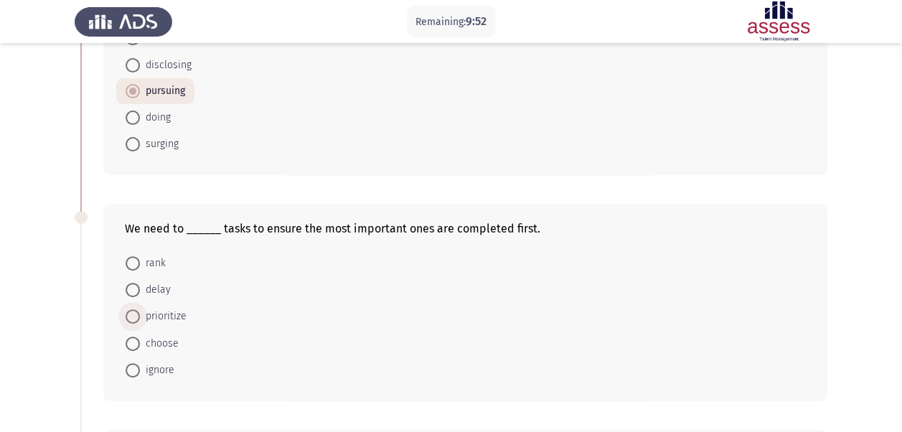
click at [159, 308] on span "prioritize" at bounding box center [163, 316] width 47 height 17
click at [140, 309] on input "prioritize" at bounding box center [133, 316] width 14 height 14
radio input "true"
click at [148, 388] on div "We need to ______ tasks to ensure the most important ones are completed first. …" at bounding box center [451, 301] width 753 height 225
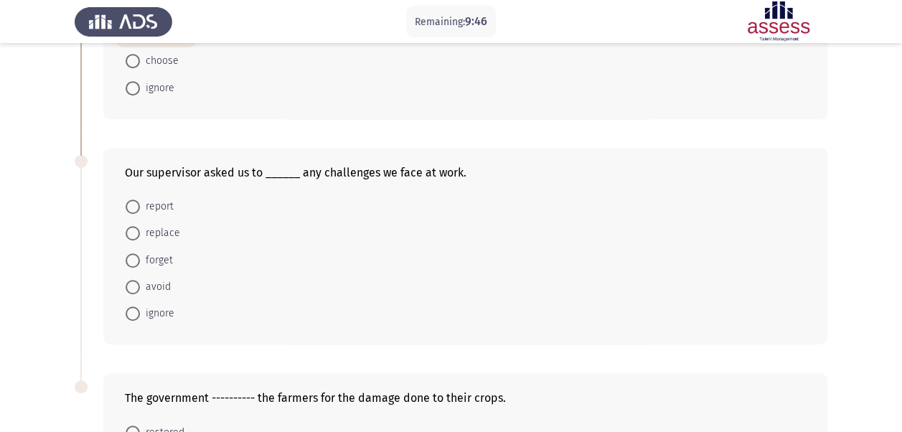
scroll to position [437, 0]
click at [140, 197] on span "report" at bounding box center [157, 205] width 34 height 17
click at [140, 199] on input "report" at bounding box center [133, 206] width 14 height 14
radio input "true"
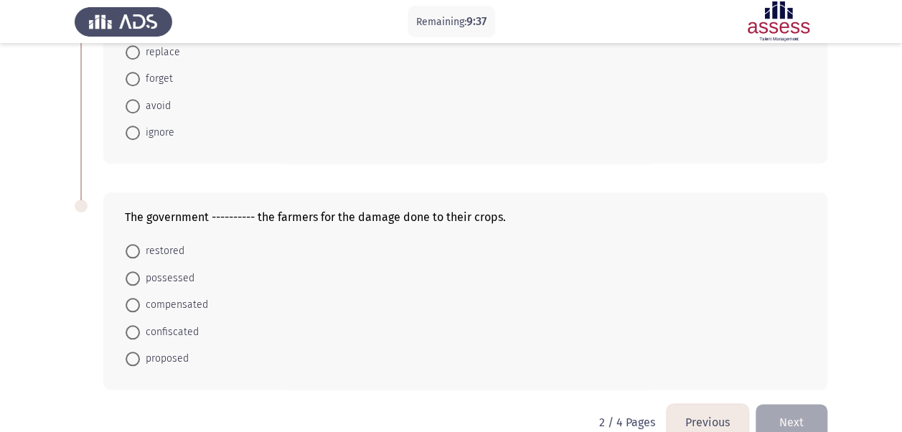
scroll to position [627, 0]
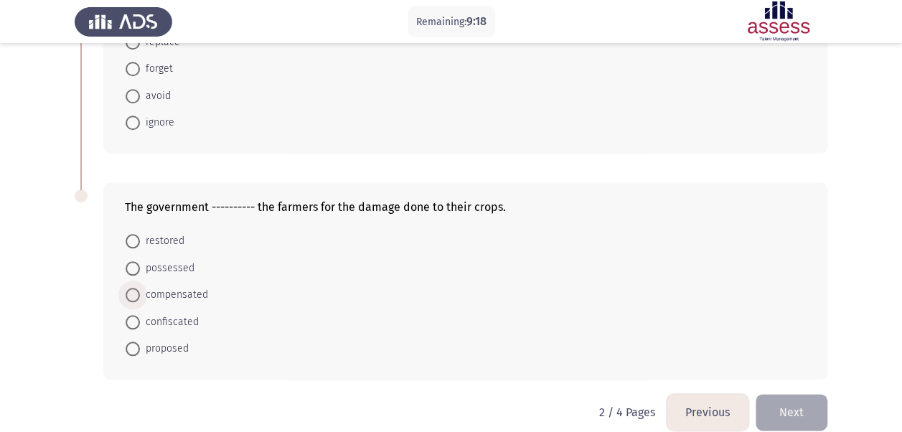
click at [179, 286] on span "compensated" at bounding box center [174, 294] width 68 height 17
click at [140, 288] on input "compensated" at bounding box center [133, 295] width 14 height 14
radio input "true"
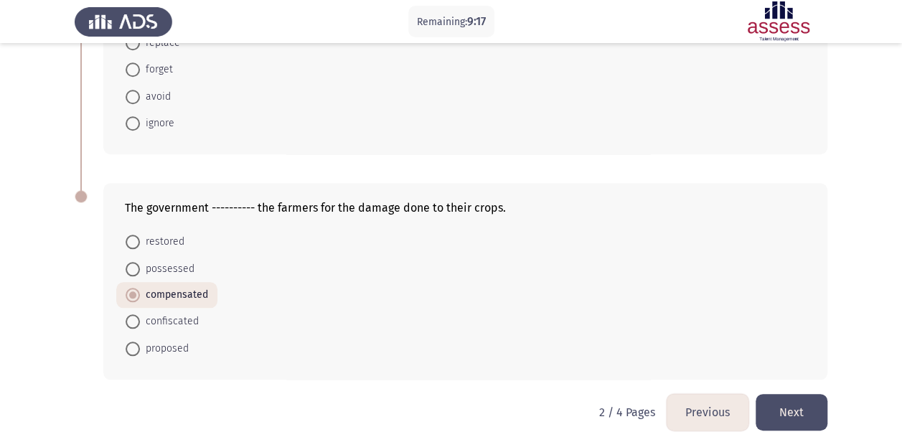
click at [778, 394] on button "Next" at bounding box center [792, 412] width 72 height 37
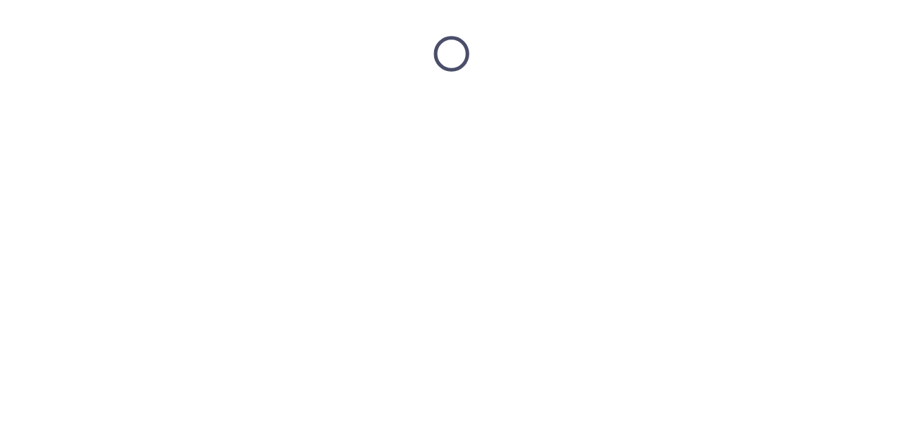
scroll to position [0, 0]
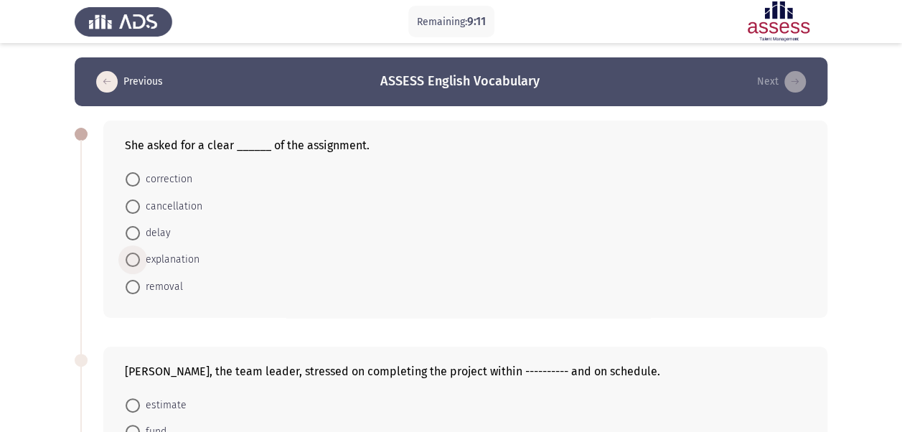
click at [181, 264] on span "explanation" at bounding box center [170, 259] width 60 height 17
click at [140, 264] on input "explanation" at bounding box center [133, 260] width 14 height 14
radio input "true"
click at [222, 327] on div "She asked for a clear ______ of the assignment. correction cancellation delay e…" at bounding box center [451, 218] width 753 height 225
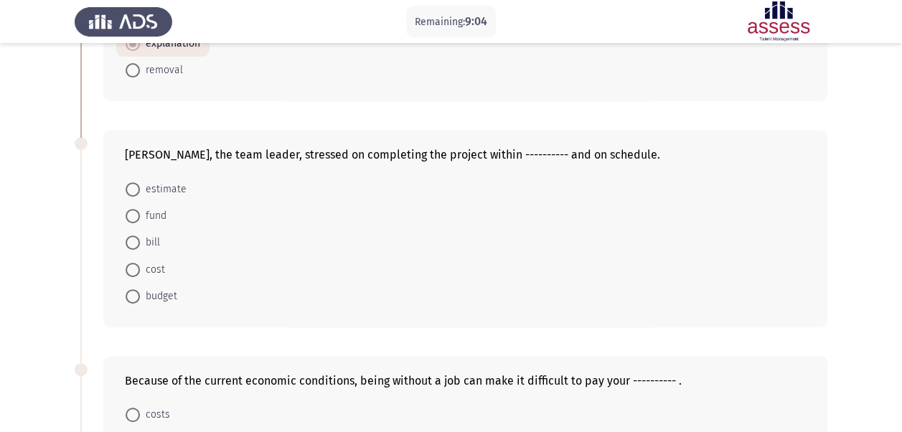
scroll to position [216, 0]
click at [138, 293] on span at bounding box center [133, 296] width 14 height 14
click at [138, 293] on input "budget" at bounding box center [133, 296] width 14 height 14
radio input "true"
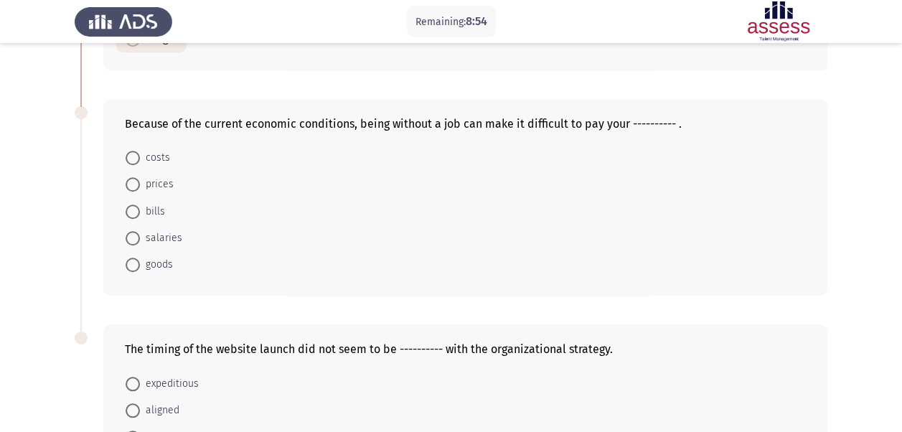
scroll to position [472, 0]
click at [126, 144] on mat-radio-button "costs" at bounding box center [147, 157] width 63 height 27
click at [138, 155] on span at bounding box center [133, 157] width 14 height 14
click at [138, 155] on input "costs" at bounding box center [133, 157] width 14 height 14
radio input "true"
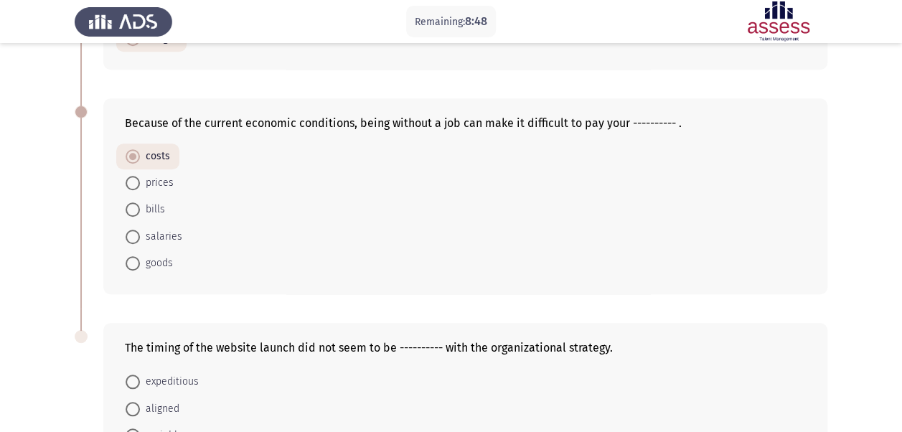
click at [212, 299] on div "Because of the current economic conditions, being without a job can make it dif…" at bounding box center [451, 196] width 753 height 225
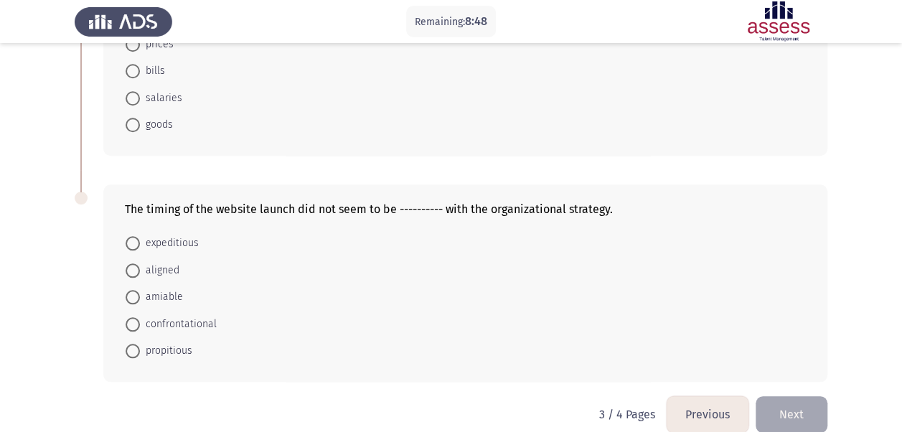
scroll to position [613, 0]
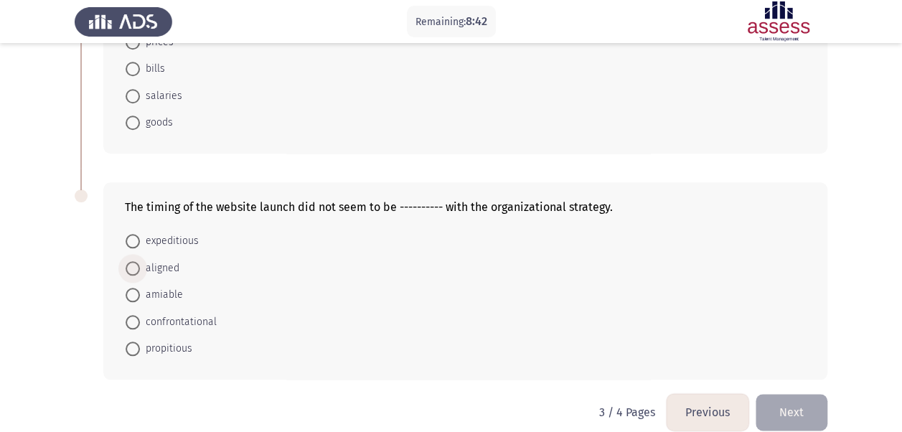
click at [157, 268] on span "aligned" at bounding box center [159, 268] width 39 height 17
click at [140, 268] on input "aligned" at bounding box center [133, 268] width 14 height 14
radio input "true"
click at [787, 408] on button "Next" at bounding box center [792, 411] width 72 height 37
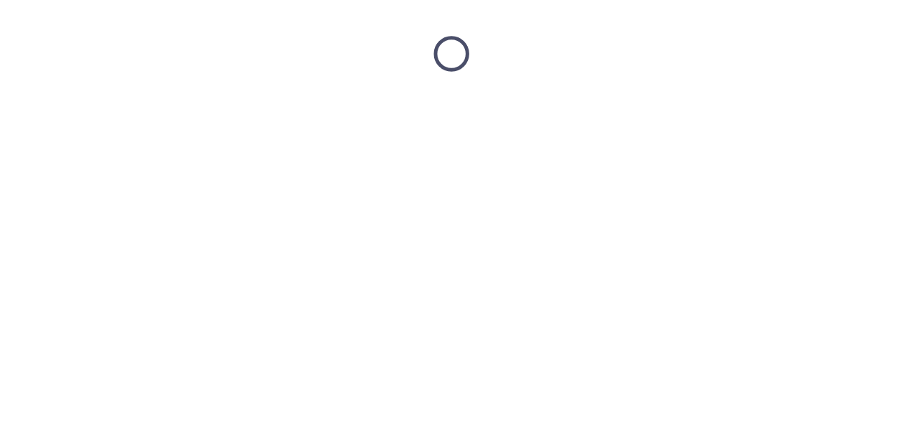
scroll to position [0, 0]
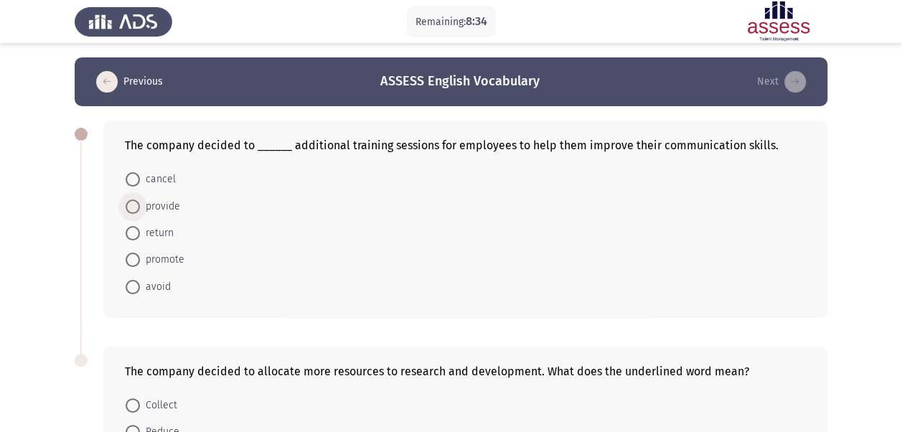
click at [171, 205] on span "provide" at bounding box center [160, 206] width 40 height 17
click at [140, 205] on input "provide" at bounding box center [133, 207] width 14 height 14
radio input "true"
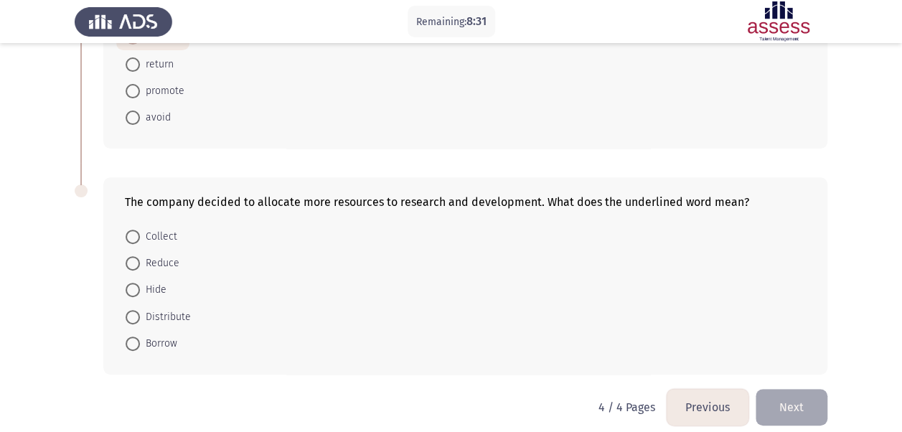
scroll to position [179, 0]
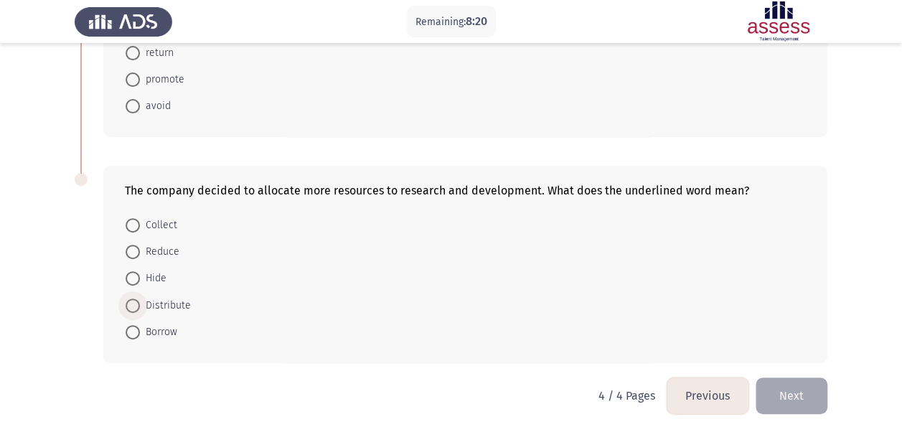
click at [151, 301] on span "Distribute" at bounding box center [165, 305] width 51 height 17
click at [140, 301] on input "Distribute" at bounding box center [133, 306] width 14 height 14
radio input "true"
click at [208, 382] on html "Remaining: 8:18 Previous ASSESS English Vocabulary Next The company decided to …" at bounding box center [451, 128] width 902 height 614
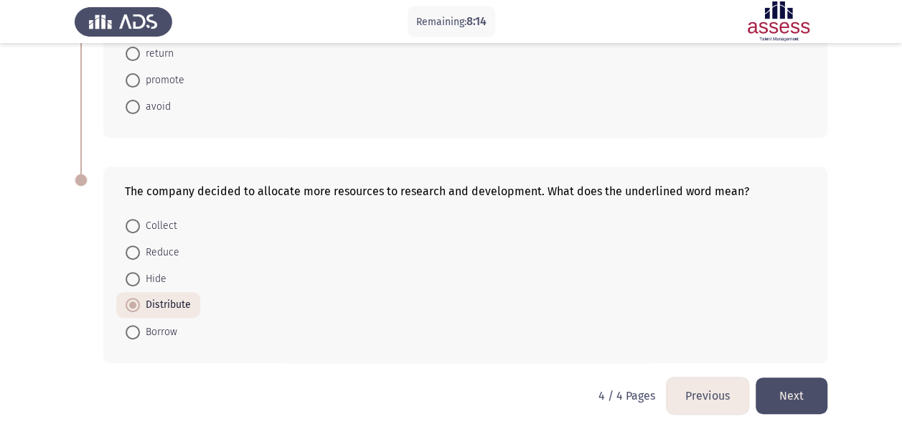
click at [795, 402] on button "Next" at bounding box center [792, 396] width 72 height 37
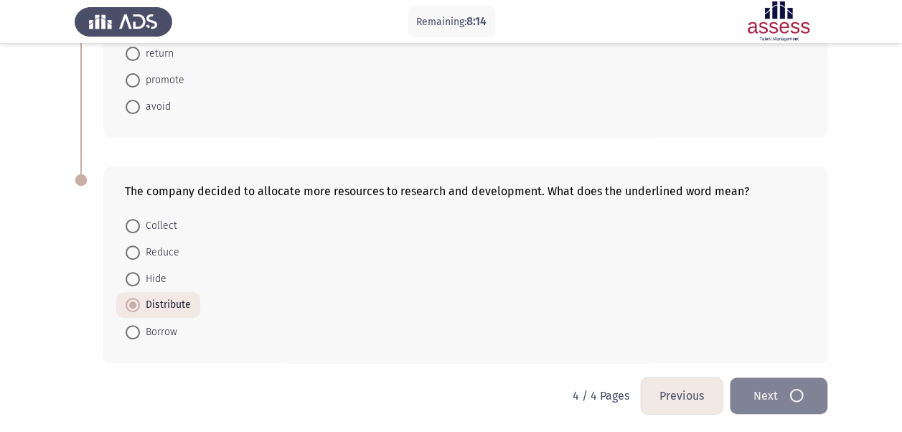
scroll to position [0, 0]
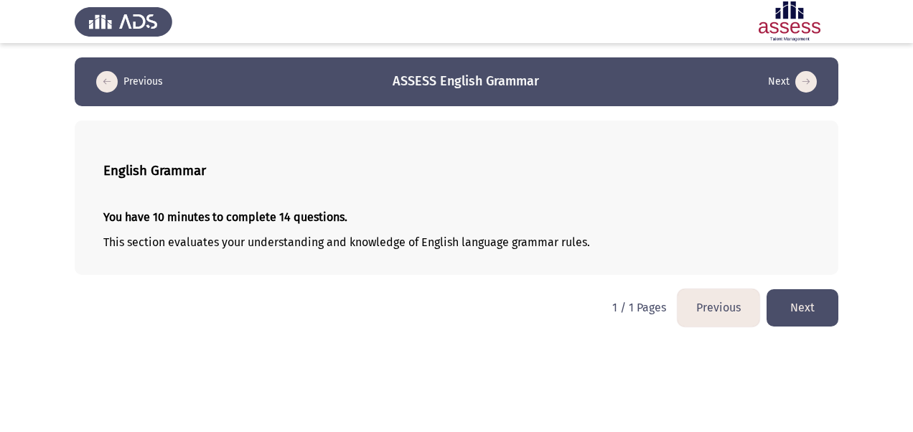
click at [805, 302] on button "Next" at bounding box center [803, 307] width 72 height 37
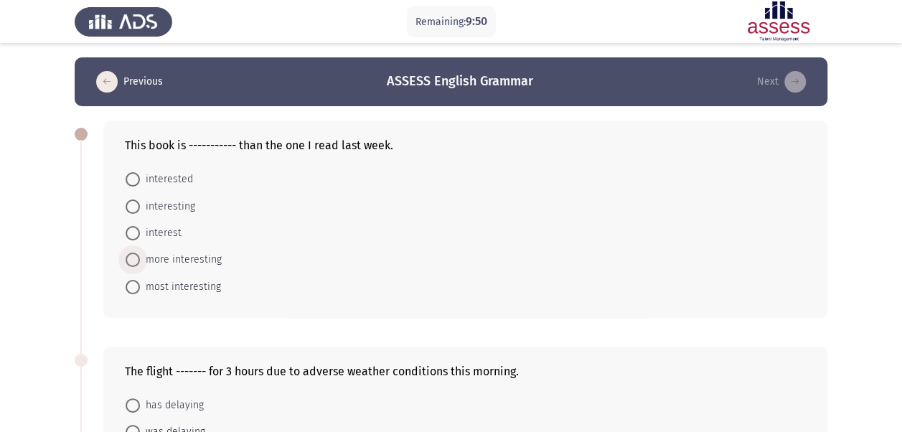
click at [179, 256] on span "more interesting" at bounding box center [181, 259] width 82 height 17
click at [140, 256] on input "more interesting" at bounding box center [133, 260] width 14 height 14
radio input "true"
click at [273, 326] on div "This book is ----------- than the one I read last week. interested interesting …" at bounding box center [451, 218] width 753 height 225
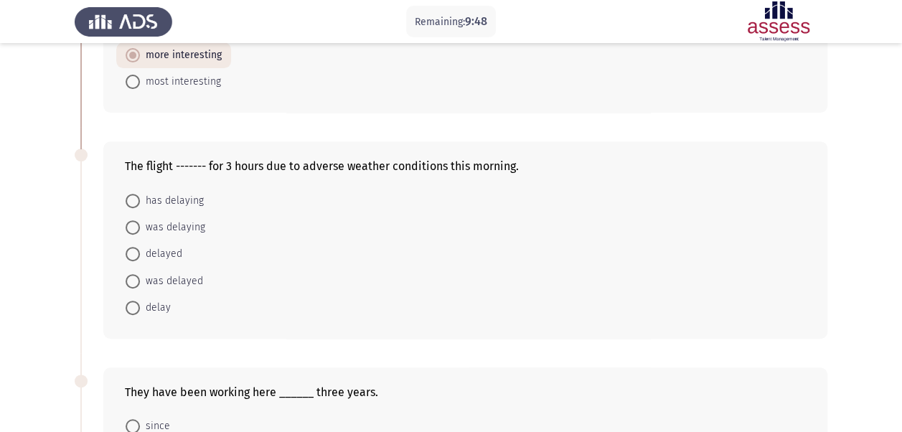
scroll to position [211, 0]
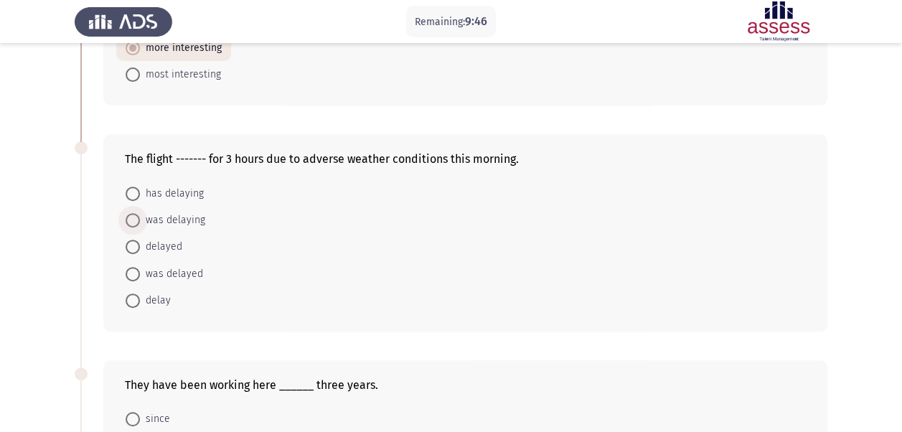
click at [175, 217] on span "was delaying" at bounding box center [172, 220] width 65 height 17
click at [140, 217] on input "was delaying" at bounding box center [133, 220] width 14 height 14
radio input "true"
click at [170, 268] on span "was delayed" at bounding box center [171, 272] width 63 height 17
click at [140, 268] on input "was delayed" at bounding box center [133, 273] width 14 height 14
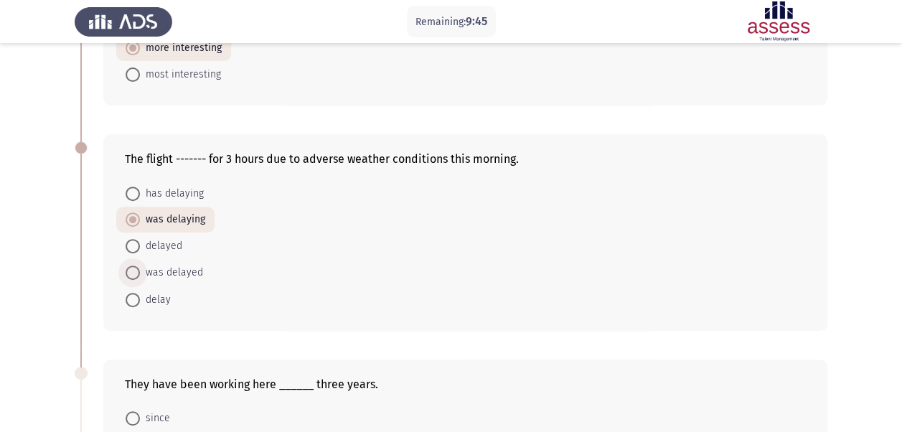
radio input "true"
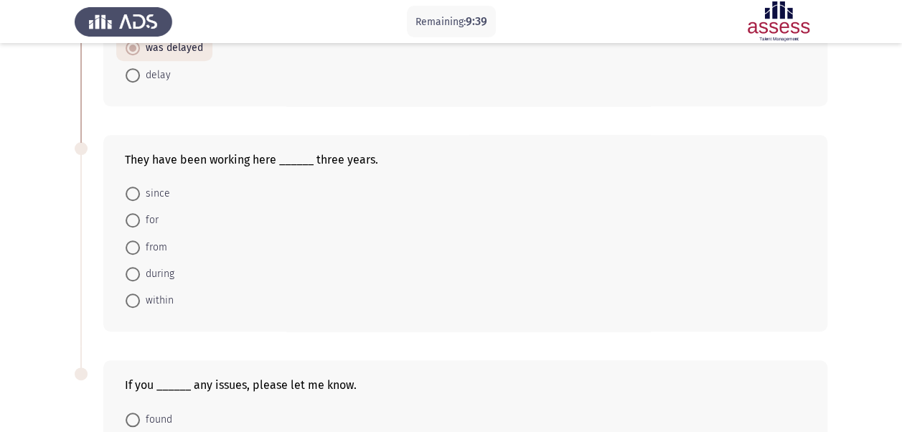
scroll to position [436, 0]
click at [141, 219] on span "for" at bounding box center [149, 219] width 19 height 17
click at [140, 219] on input "for" at bounding box center [133, 219] width 14 height 14
radio input "true"
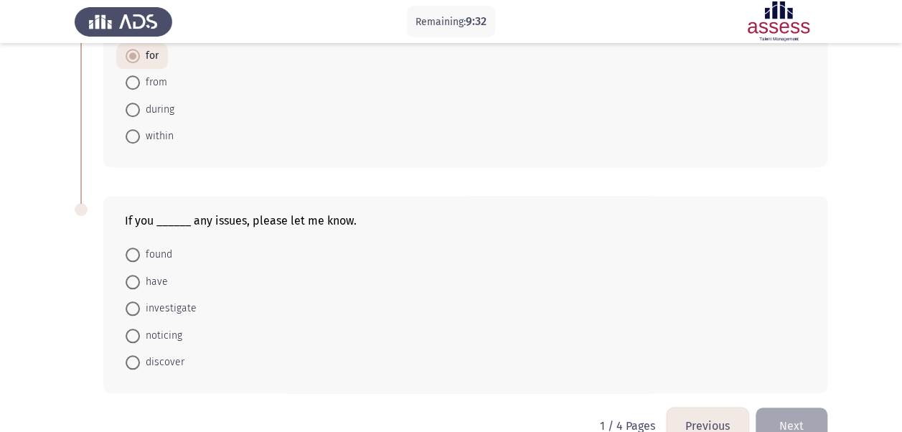
scroll to position [622, 0]
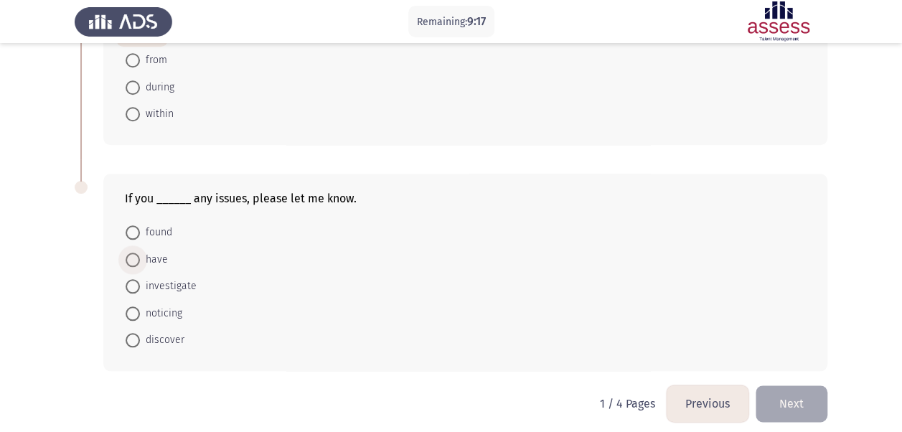
click at [135, 257] on span at bounding box center [133, 260] width 14 height 14
click at [135, 257] on input "have" at bounding box center [133, 260] width 14 height 14
radio input "true"
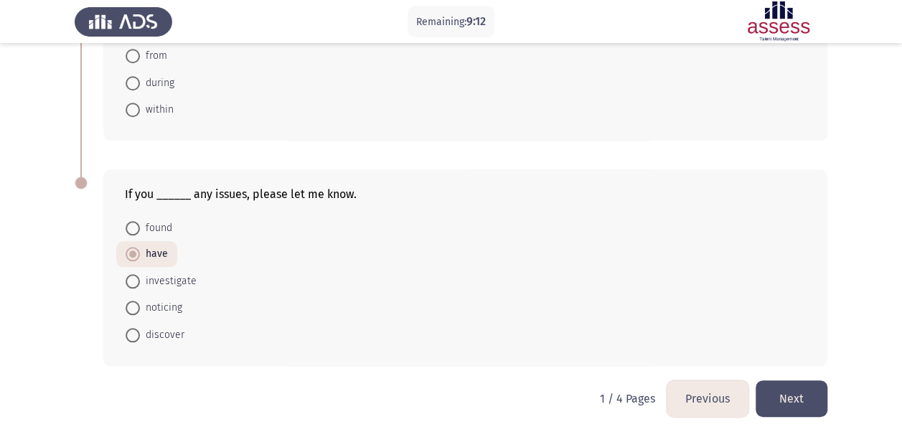
click at [766, 382] on button "Next" at bounding box center [792, 398] width 72 height 37
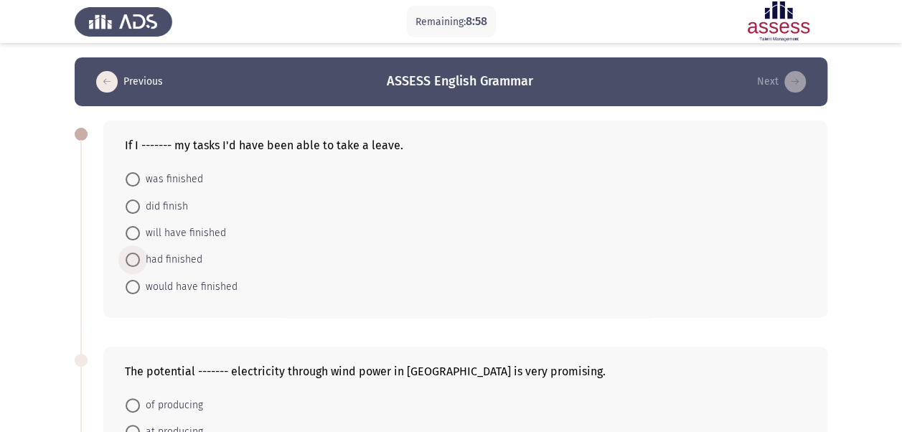
click at [183, 261] on span "had finished" at bounding box center [171, 259] width 62 height 17
click at [140, 261] on input "had finished" at bounding box center [133, 260] width 14 height 14
radio input "true"
click at [217, 313] on div "If I ------- my tasks I'd have been able to take a leave. was finished did fini…" at bounding box center [465, 219] width 724 height 196
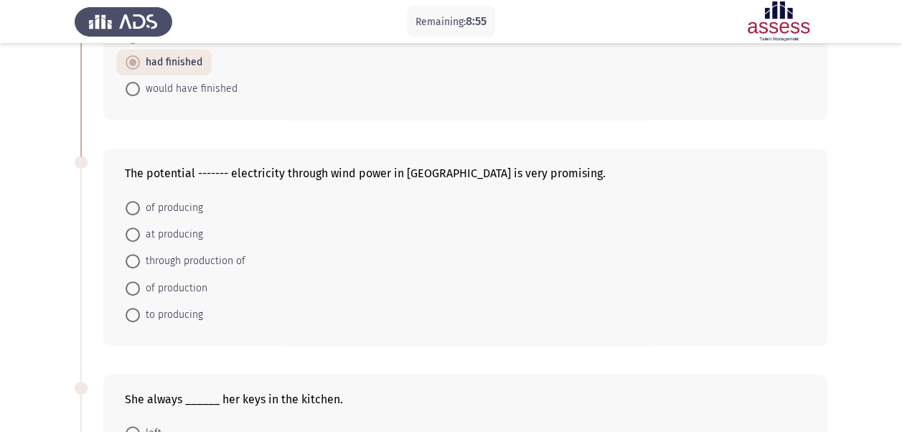
scroll to position [197, 0]
click at [177, 203] on span "of producing" at bounding box center [171, 207] width 63 height 17
click at [140, 203] on input "of producing" at bounding box center [133, 207] width 14 height 14
radio input "true"
click at [265, 330] on div "The potential ------- electricity through wind power in [GEOGRAPHIC_DATA] is ve…" at bounding box center [465, 246] width 724 height 196
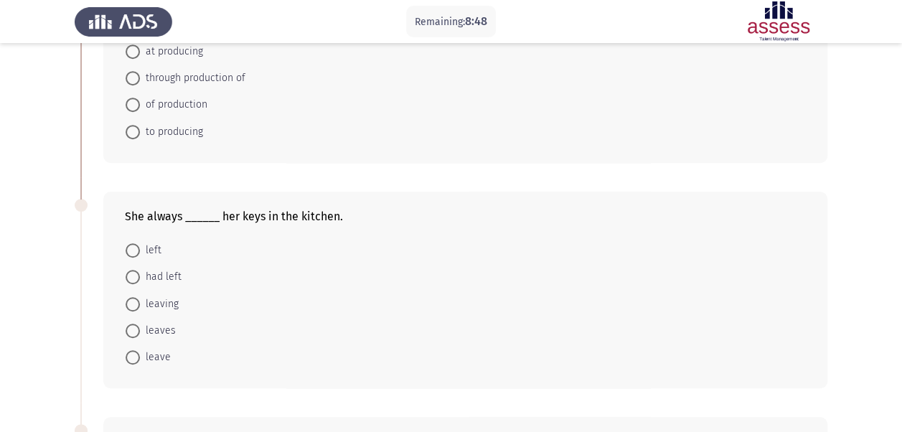
scroll to position [413, 0]
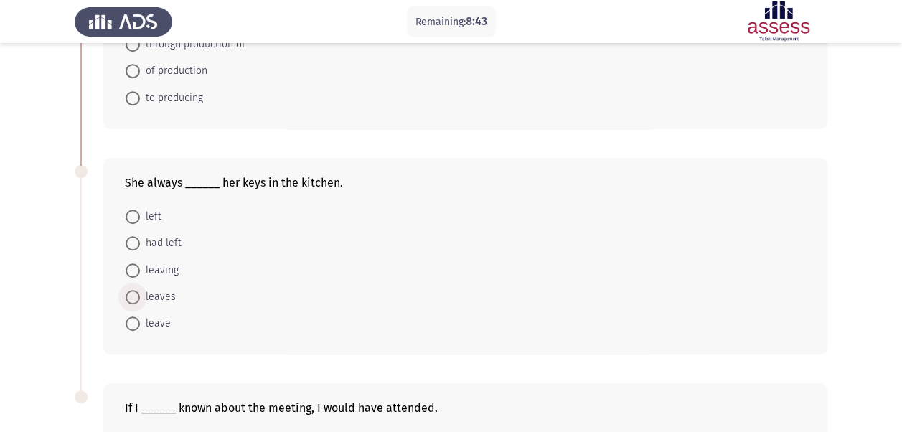
click at [155, 298] on span "leaves" at bounding box center [158, 297] width 36 height 17
click at [140, 298] on input "leaves" at bounding box center [133, 297] width 14 height 14
radio input "true"
click at [202, 360] on div "She always ______ her keys in the kitchen. left had left leaving leaves leave" at bounding box center [451, 256] width 753 height 225
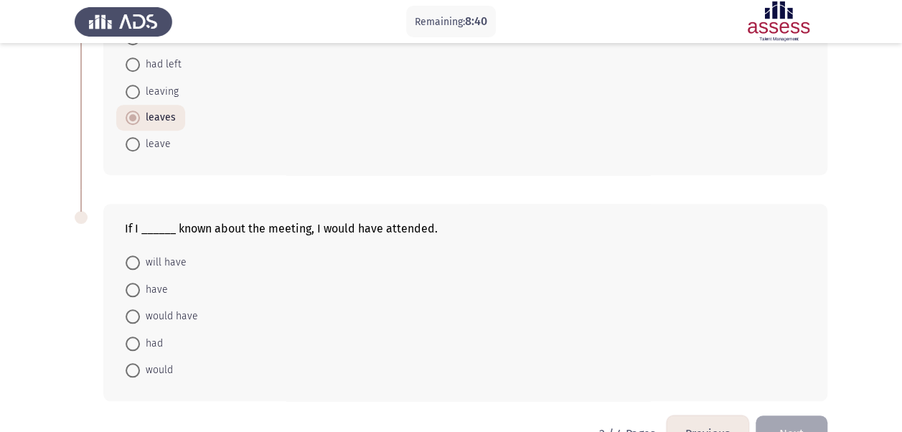
scroll to position [603, 0]
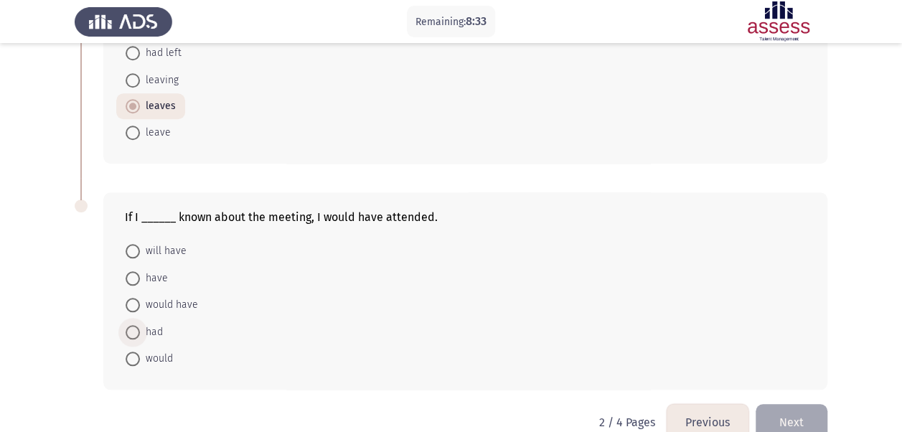
click at [148, 324] on span "had" at bounding box center [151, 332] width 23 height 17
click at [140, 325] on input "had" at bounding box center [133, 332] width 14 height 14
radio input "true"
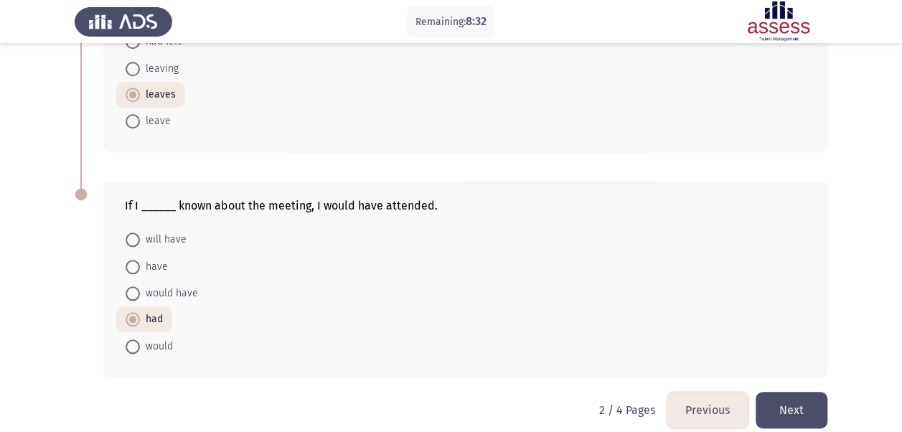
scroll to position [626, 0]
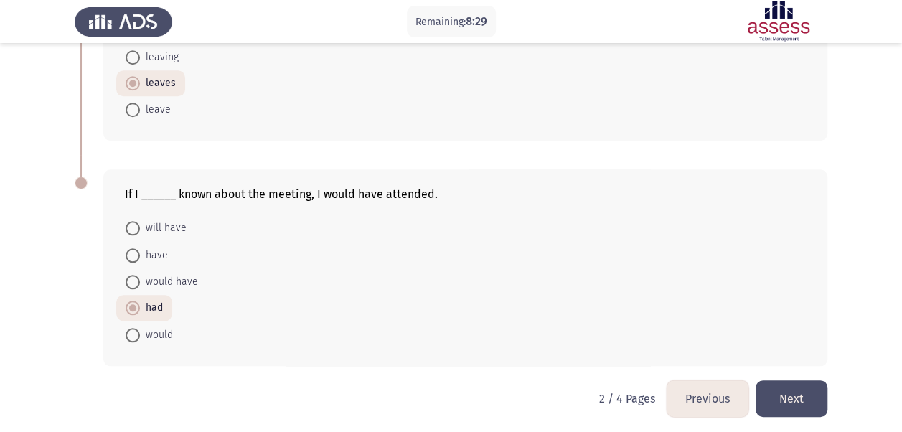
click at [805, 400] on button "Next" at bounding box center [792, 398] width 72 height 37
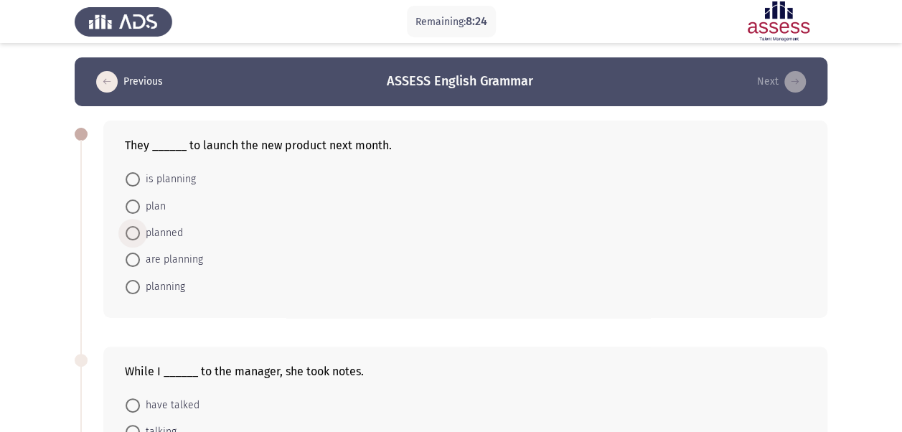
click at [155, 226] on span "planned" at bounding box center [161, 233] width 43 height 17
click at [140, 226] on input "planned" at bounding box center [133, 233] width 14 height 14
radio input "true"
click at [161, 261] on span "are planning" at bounding box center [171, 259] width 63 height 17
click at [140, 261] on input "are planning" at bounding box center [133, 259] width 14 height 14
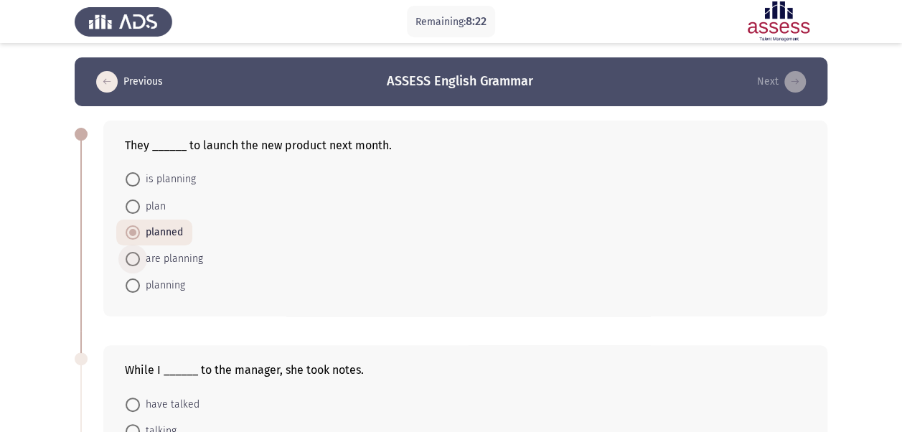
radio input "true"
click at [187, 319] on div "They ______ to launch the new product next month. is planning plan planned are …" at bounding box center [451, 218] width 753 height 225
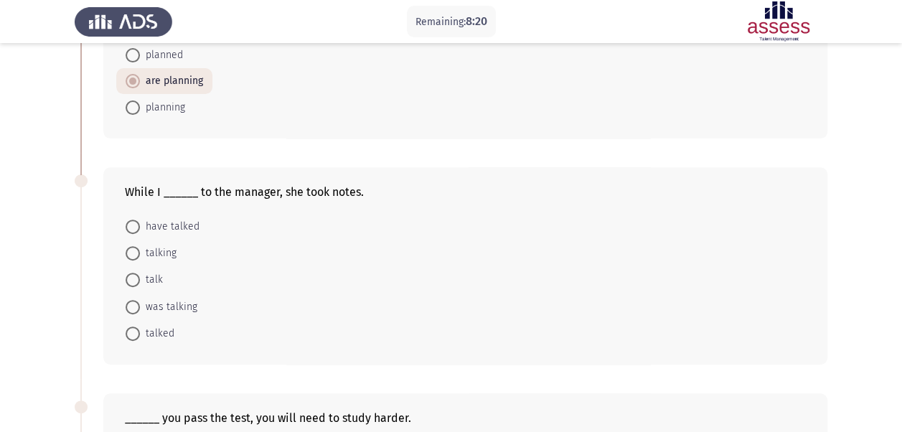
scroll to position [177, 0]
click at [184, 301] on span "was talking" at bounding box center [168, 307] width 57 height 17
click at [140, 301] on input "was talking" at bounding box center [133, 308] width 14 height 14
radio input "true"
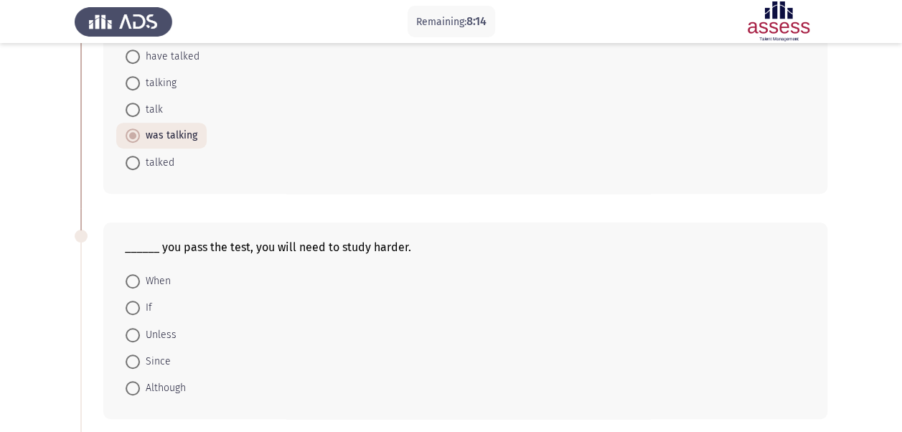
scroll to position [347, 0]
click at [126, 310] on span at bounding box center [133, 308] width 14 height 14
click at [126, 310] on input "If" at bounding box center [133, 308] width 14 height 14
radio input "true"
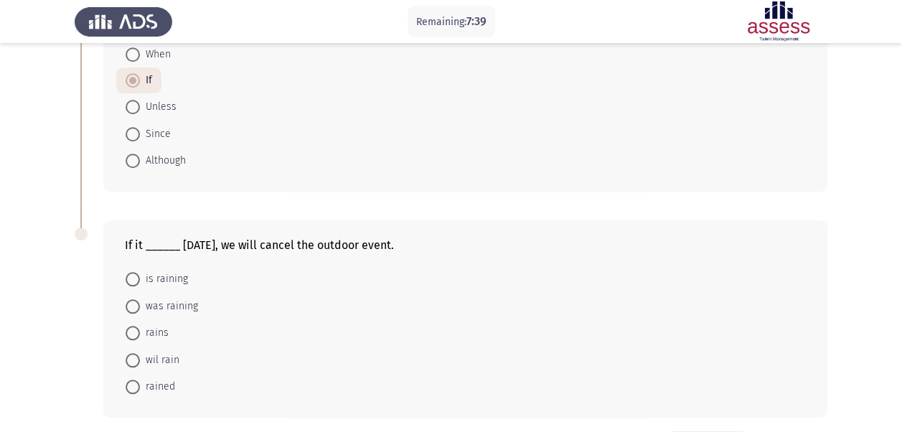
scroll to position [576, 0]
click at [147, 331] on span "rains" at bounding box center [154, 332] width 29 height 17
click at [140, 331] on input "rains" at bounding box center [133, 332] width 14 height 14
radio input "true"
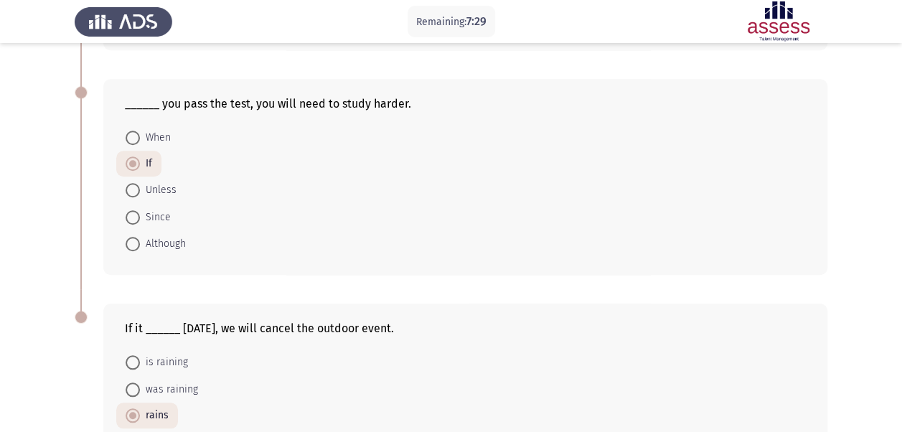
scroll to position [491, 0]
click at [244, 278] on div "______ you pass the test, you will need to study harder. When If Unless Since A…" at bounding box center [451, 177] width 753 height 225
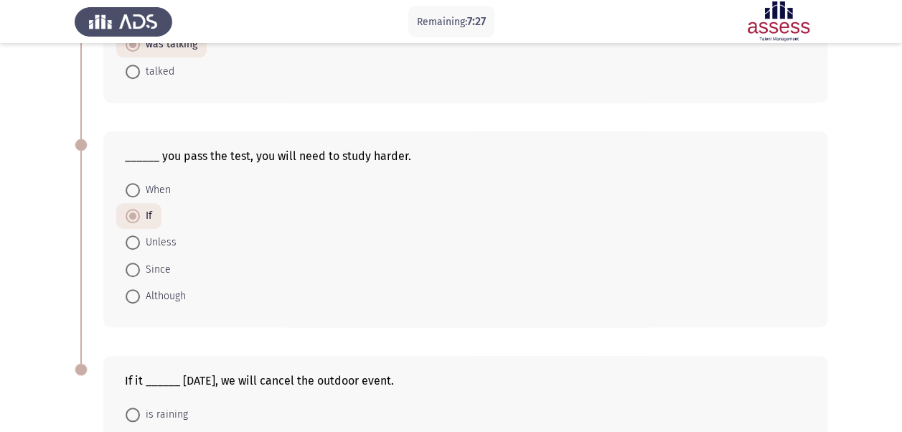
scroll to position [438, 0]
click at [161, 186] on span "When" at bounding box center [155, 191] width 31 height 17
click at [140, 186] on input "When" at bounding box center [133, 191] width 14 height 14
radio input "true"
click at [159, 290] on span "Although" at bounding box center [163, 297] width 46 height 17
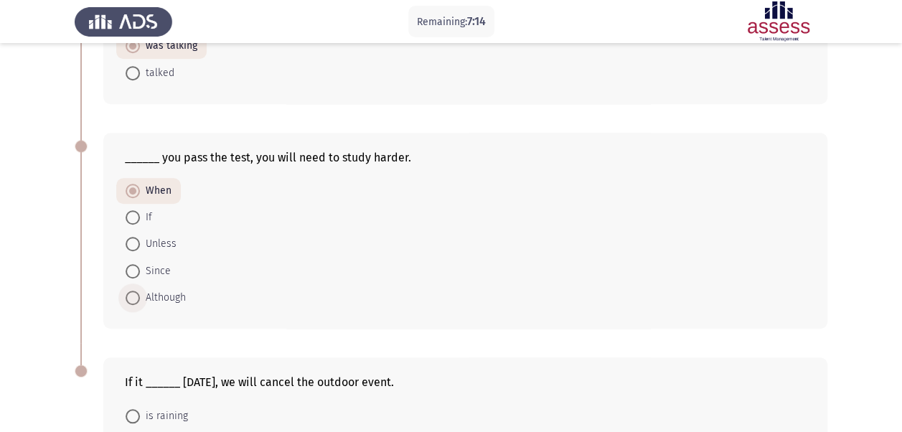
click at [140, 291] on input "Although" at bounding box center [133, 298] width 14 height 14
radio input "true"
click at [173, 332] on div "______ you pass the test, you will need to study harder. When If Unless Since A…" at bounding box center [451, 230] width 753 height 225
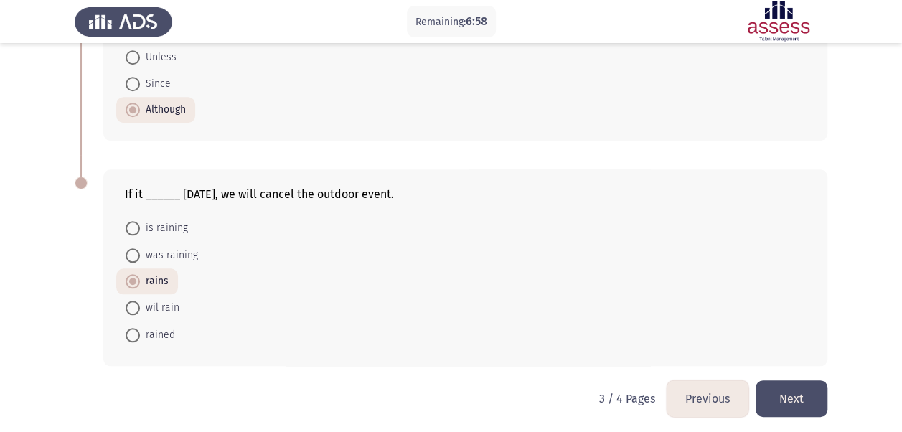
click at [792, 380] on button "Next" at bounding box center [792, 398] width 72 height 37
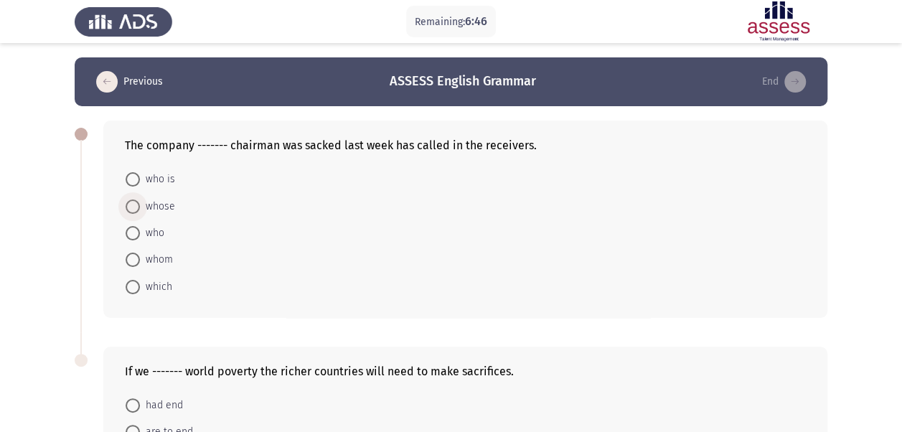
click at [130, 208] on span at bounding box center [133, 207] width 14 height 14
click at [130, 208] on input "whose" at bounding box center [133, 207] width 14 height 14
radio input "true"
click at [225, 325] on div "The company ------- chairman was sacked last week has called in the receivers. …" at bounding box center [451, 218] width 753 height 225
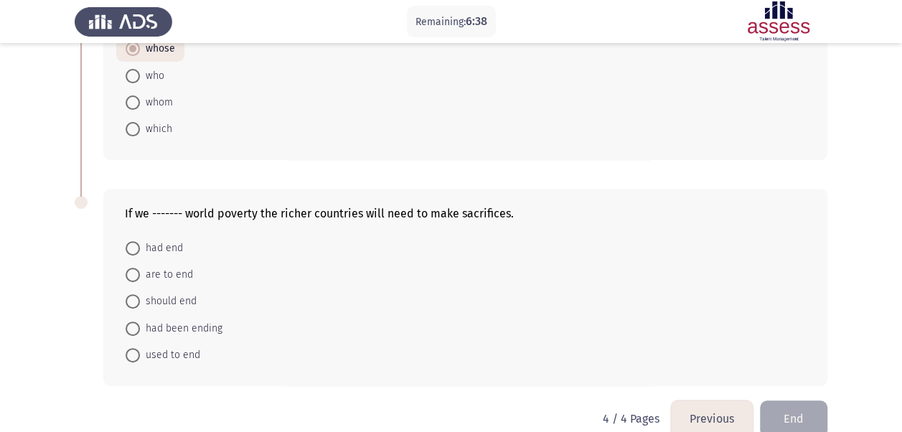
scroll to position [179, 0]
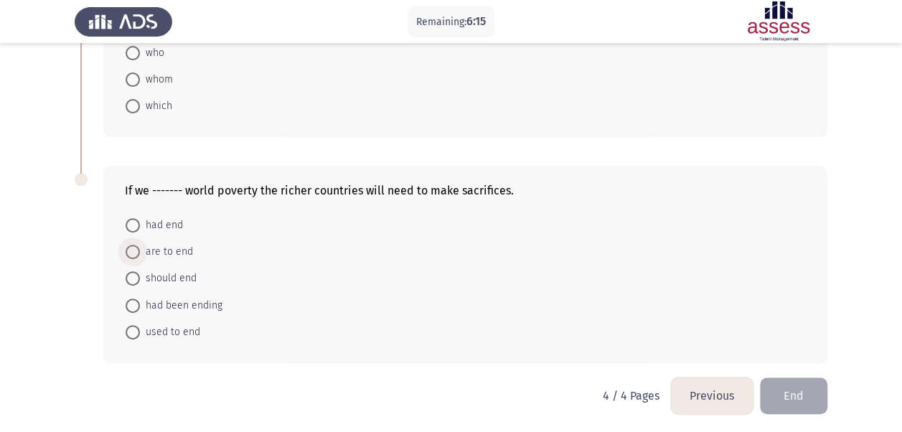
click at [171, 253] on span "are to end" at bounding box center [166, 251] width 53 height 17
click at [140, 253] on input "are to end" at bounding box center [133, 252] width 14 height 14
radio input "true"
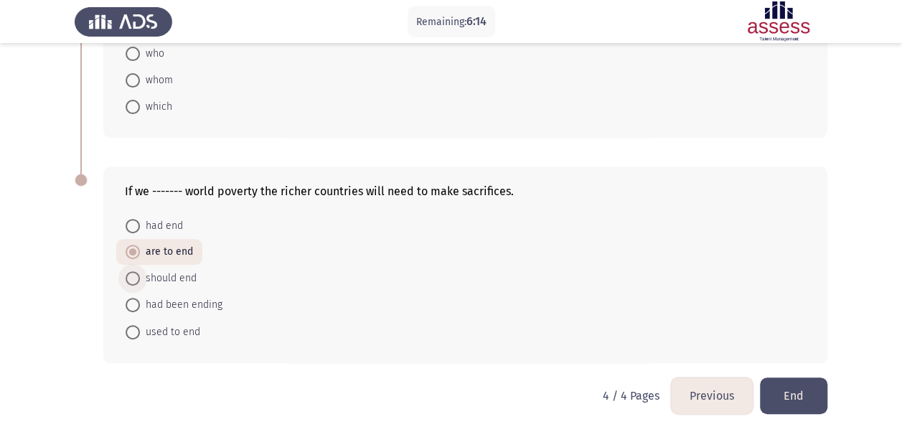
click at [171, 272] on span "should end" at bounding box center [168, 278] width 57 height 17
click at [140, 272] on input "should end" at bounding box center [133, 278] width 14 height 14
radio input "true"
click at [169, 253] on span "are to end" at bounding box center [166, 252] width 53 height 17
click at [140, 253] on input "are to end" at bounding box center [133, 252] width 14 height 14
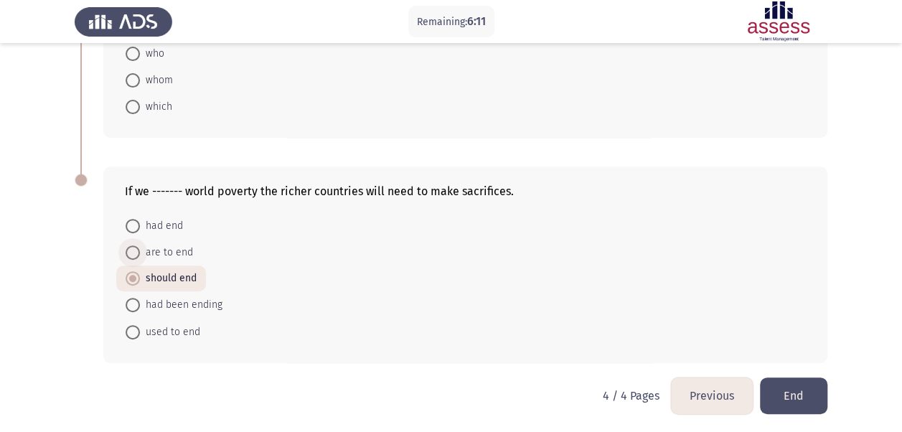
radio input "true"
click at [194, 372] on div "If we ------- world poverty the richer countries will need to make sacrifices. …" at bounding box center [451, 264] width 753 height 225
click at [705, 399] on button "Previous" at bounding box center [712, 396] width 82 height 37
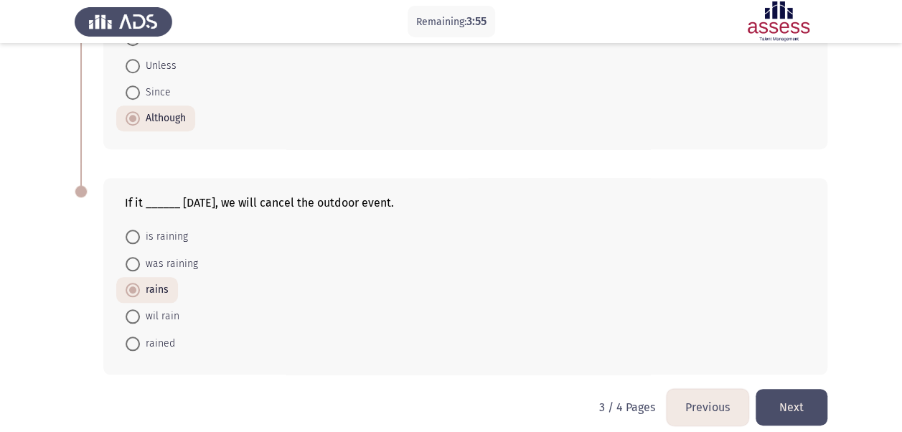
scroll to position [438, 0]
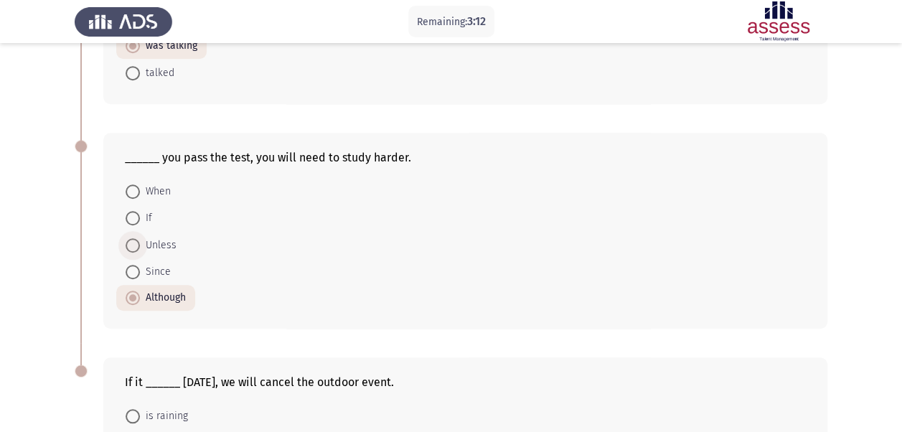
click at [129, 248] on span at bounding box center [133, 245] width 14 height 14
click at [129, 248] on input "Unless" at bounding box center [133, 245] width 14 height 14
radio input "true"
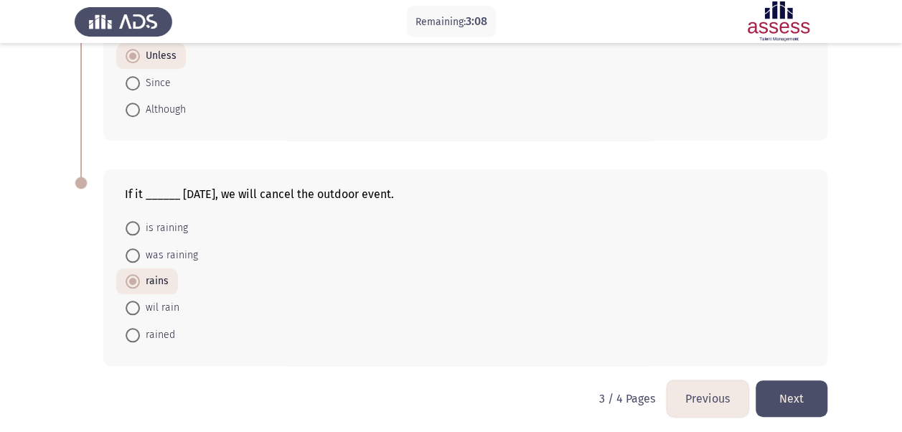
click at [805, 408] on button "Next" at bounding box center [792, 398] width 72 height 37
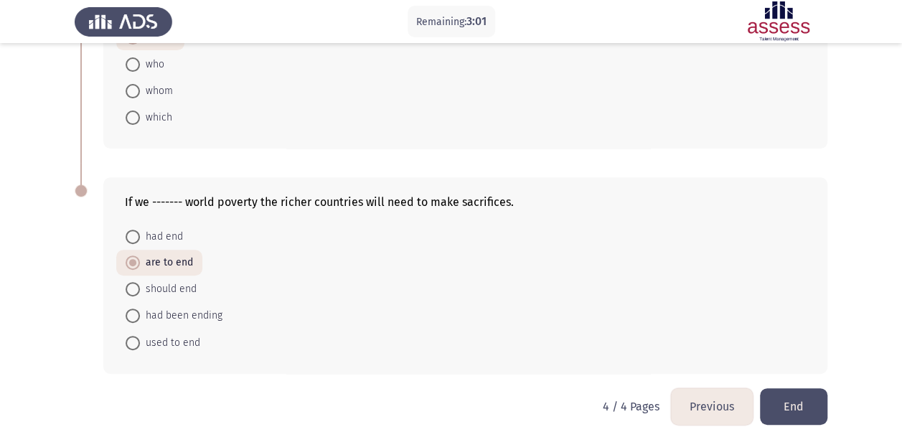
scroll to position [179, 0]
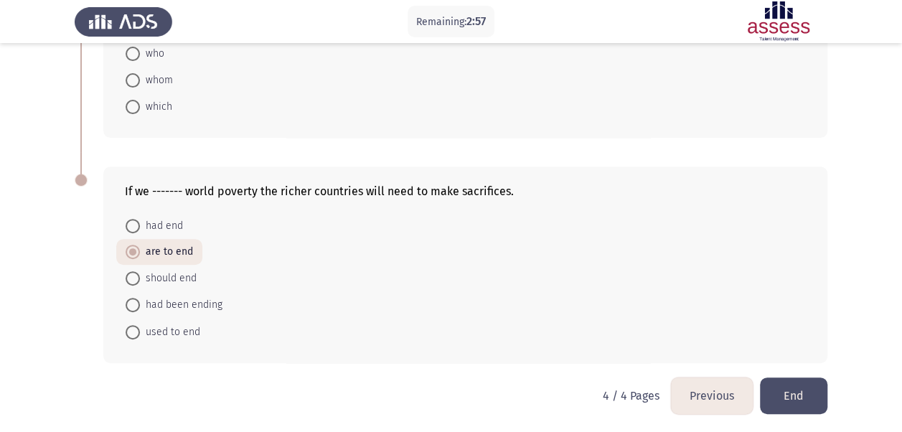
click at [795, 396] on button "End" at bounding box center [793, 396] width 67 height 37
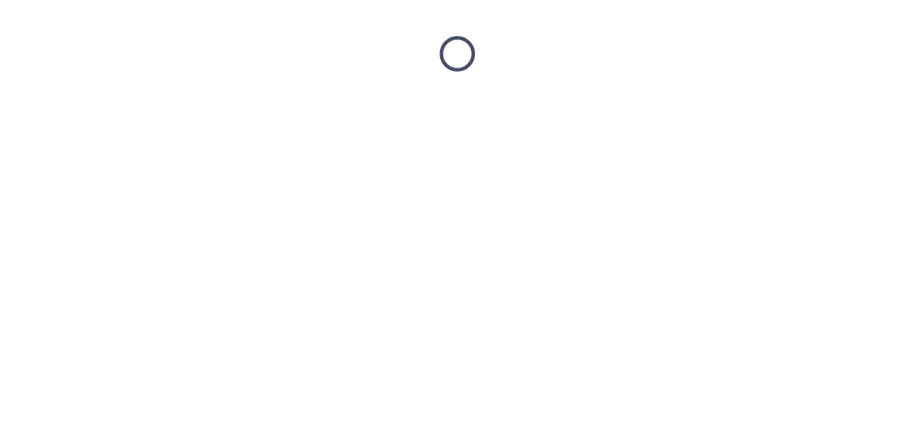
scroll to position [0, 0]
